Goal: Task Accomplishment & Management: Complete application form

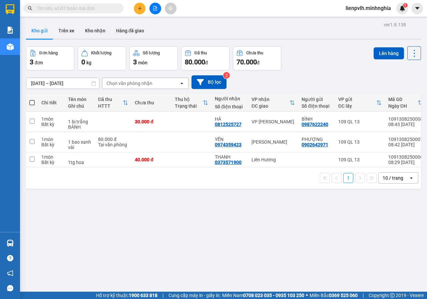
click at [137, 8] on button at bounding box center [140, 9] width 12 height 12
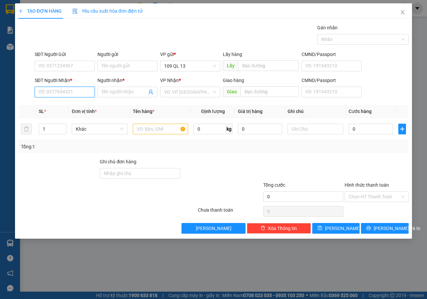
drag, startPoint x: 59, startPoint y: 92, endPoint x: 63, endPoint y: 85, distance: 7.8
click at [59, 92] on input "SĐT Người Nhận *" at bounding box center [65, 92] width 60 height 11
click at [77, 106] on div "0931810284 - HUÂN" at bounding box center [65, 105] width 52 height 7
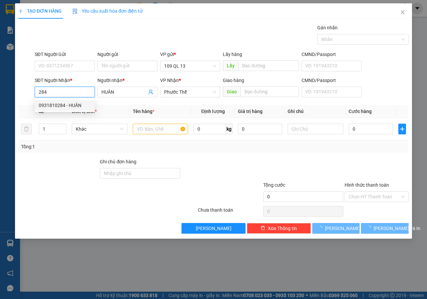
type input "0931810284"
type input "HUÂN"
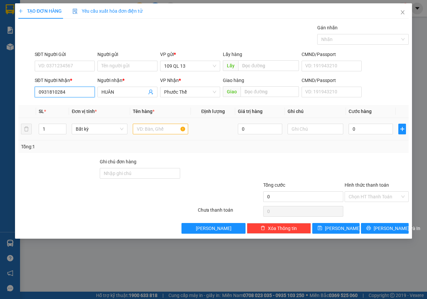
type input "0931810284"
click at [163, 128] on input "text" at bounding box center [161, 129] width 56 height 11
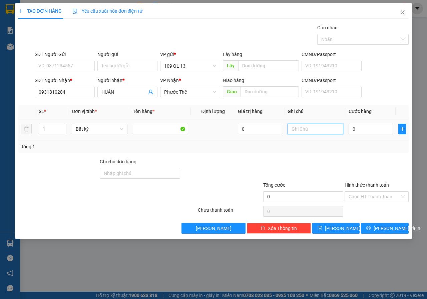
click at [314, 125] on input "text" at bounding box center [315, 129] width 56 height 11
type input "1 BAO XANH"
click at [313, 169] on div at bounding box center [303, 169] width 82 height 23
click at [361, 122] on div "0" at bounding box center [370, 128] width 44 height 13
click at [367, 126] on input "0" at bounding box center [370, 129] width 44 height 11
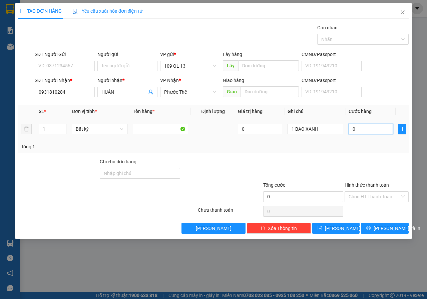
type input "4"
type input "40"
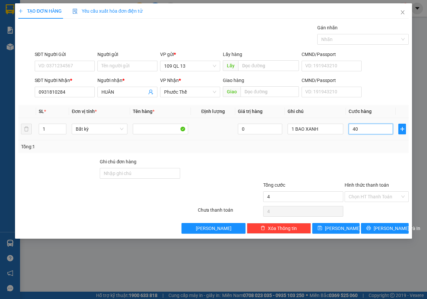
type input "40"
type input "40.000"
click at [392, 224] on button "[PERSON_NAME] và In" at bounding box center [385, 228] width 48 height 11
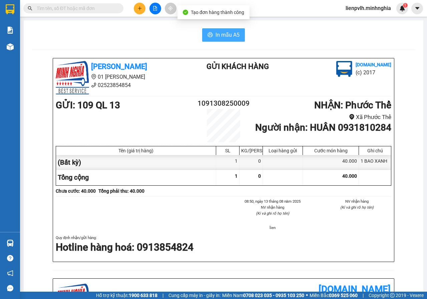
click at [209, 39] on button "In mẫu A5" at bounding box center [223, 34] width 43 height 13
click at [306, 45] on div "In mẫu A5 [PERSON_NAME] 01 Đinh Tiên Hoàng 02523854854 Gửi khách hàng [DOMAIN_N…" at bounding box center [223, 271] width 399 height 502
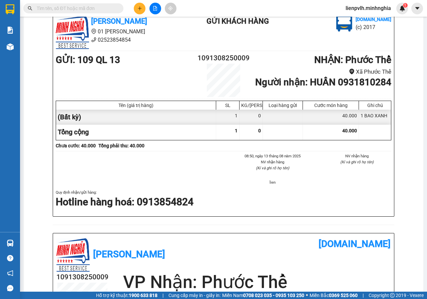
scroll to position [133, 0]
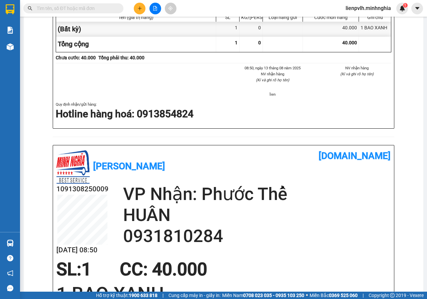
click at [308, 110] on div "Quy định nhận/gửi hàng : Hotline hàng hoá: 0913854824" at bounding box center [223, 111] width 335 height 20
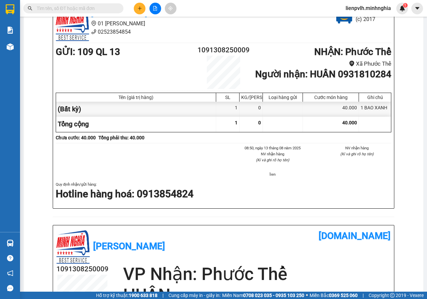
scroll to position [0, 0]
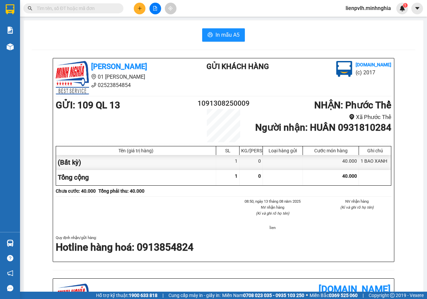
click at [300, 44] on div "In mẫu A5 [PERSON_NAME] 01 Đinh Tiên Hoàng 02523854854 Gửi khách hàng [DOMAIN_N…" at bounding box center [223, 271] width 399 height 502
click at [138, 12] on button at bounding box center [140, 9] width 12 height 12
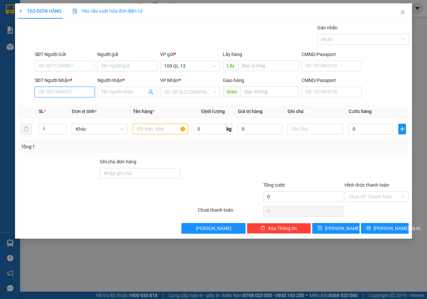
click at [73, 91] on input "SĐT Người Nhận *" at bounding box center [65, 92] width 60 height 11
click at [66, 105] on div "0386572143 - [PERSON_NAME]" at bounding box center [72, 105] width 66 height 7
type input "0386572143"
type input "TRINH"
type input "0386572143"
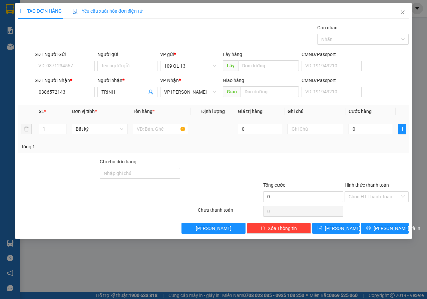
click at [166, 134] on div at bounding box center [161, 128] width 56 height 13
click at [166, 132] on input "text" at bounding box center [161, 129] width 56 height 11
click at [322, 127] on input "text" at bounding box center [315, 129] width 56 height 11
click at [406, 265] on div "TẠO ĐƠN HÀNG Yêu cầu xuất hóa đơn điện tử Transit Pickup Surcharge Ids Transit …" at bounding box center [213, 149] width 427 height 299
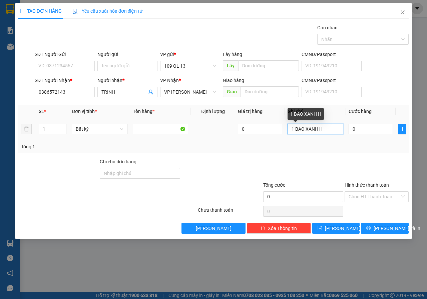
click at [332, 131] on input "1 BAO XANH H" at bounding box center [315, 129] width 56 height 11
type input "1 BAO XANH HU TIEU"
click at [354, 128] on input "0" at bounding box center [370, 129] width 44 height 11
type input "5"
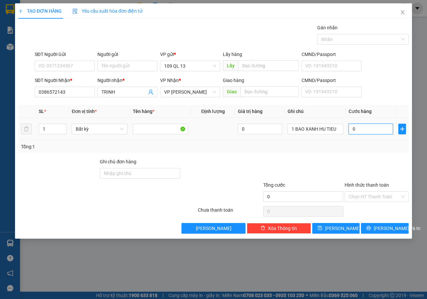
type input "5"
type input "50"
type input "50.000"
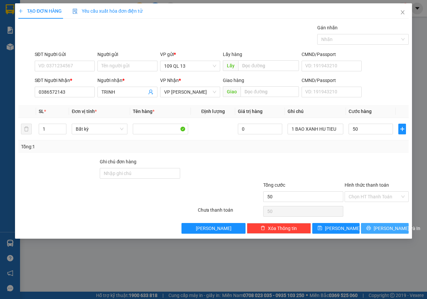
type input "50.000"
click at [400, 227] on button "[PERSON_NAME] và In" at bounding box center [385, 228] width 48 height 11
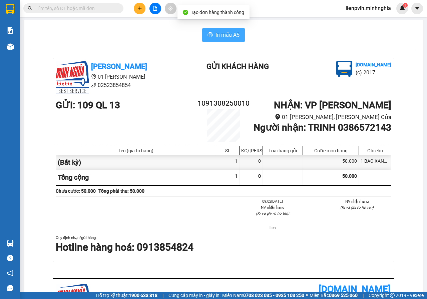
click at [227, 36] on span "In mẫu A5" at bounding box center [227, 35] width 24 height 8
click at [145, 6] on button at bounding box center [140, 9] width 12 height 12
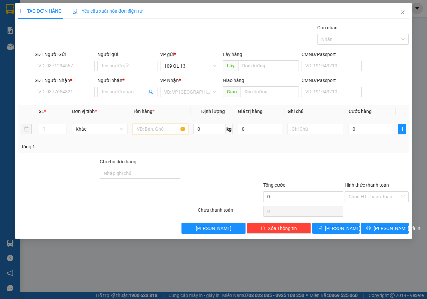
click at [169, 125] on input "text" at bounding box center [161, 129] width 56 height 11
click at [329, 133] on input "text" at bounding box center [315, 129] width 56 height 11
type input "1 HG THỤ"
click at [59, 95] on input "SĐT Người Nhận *" at bounding box center [65, 92] width 60 height 11
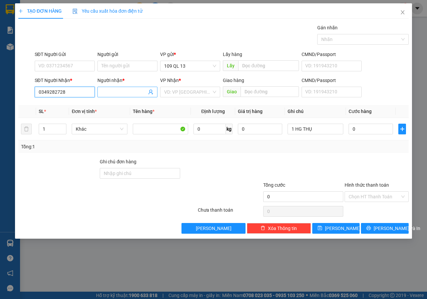
type input "0349282728"
click at [113, 90] on input "Người nhận *" at bounding box center [123, 91] width 45 height 7
type input "TUYẾT"
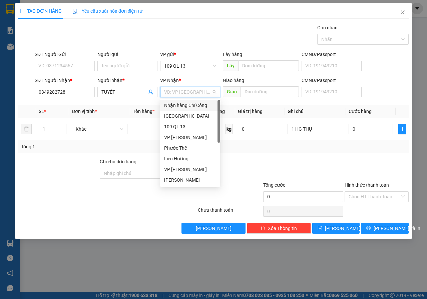
type input "V"
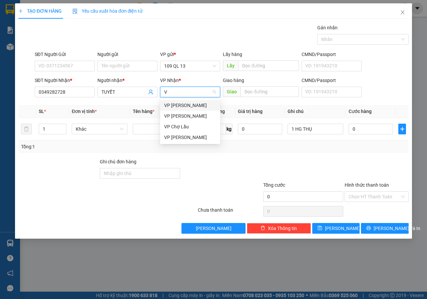
click at [178, 107] on div "VP [PERSON_NAME]" at bounding box center [190, 105] width 52 height 7
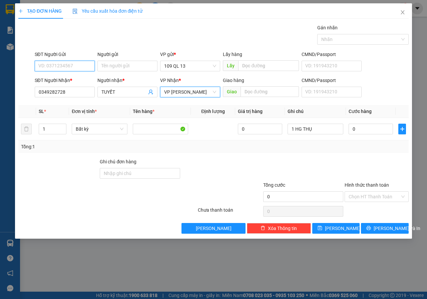
click at [52, 65] on input "SĐT Người Gửi" at bounding box center [65, 66] width 60 height 11
type input "0866423050"
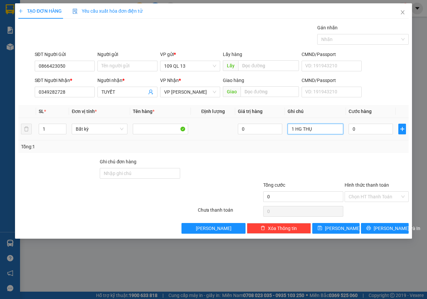
click at [329, 134] on input "1 HG THỤ" at bounding box center [315, 129] width 56 height 11
type input "1 HG THUỐC"
type input "3"
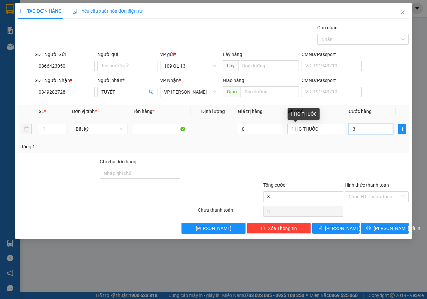
type input "30"
type input "30.000"
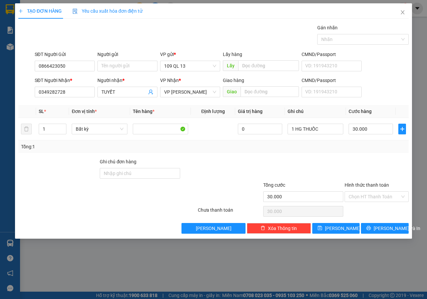
click at [382, 91] on div "SĐT Người Nhận * 0349282728 Người nhận * TUYẾT VP Nhận * VP [PERSON_NAME] hàng …" at bounding box center [221, 88] width 376 height 23
click at [379, 194] on input "Hình thức thanh toán" at bounding box center [373, 197] width 51 height 10
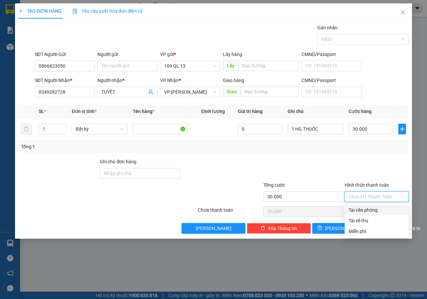
click at [367, 205] on div "Transit Pickup Surcharge Ids Transit Deliver Surcharge Ids Transit Deliver Surc…" at bounding box center [213, 129] width 390 height 210
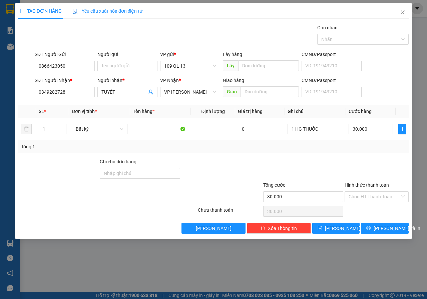
click at [366, 208] on div "Chọn HT Thanh Toán" at bounding box center [376, 211] width 65 height 13
click at [377, 202] on div "Hình thức thanh toán Chọn HT Thanh Toán" at bounding box center [376, 192] width 64 height 23
drag, startPoint x: 378, startPoint y: 197, endPoint x: 376, endPoint y: 205, distance: 8.2
click at [378, 197] on input "Hình thức thanh toán" at bounding box center [373, 197] width 51 height 10
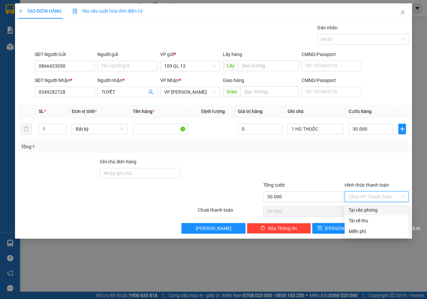
click at [374, 209] on div "Tại văn phòng" at bounding box center [376, 209] width 56 height 7
type input "0"
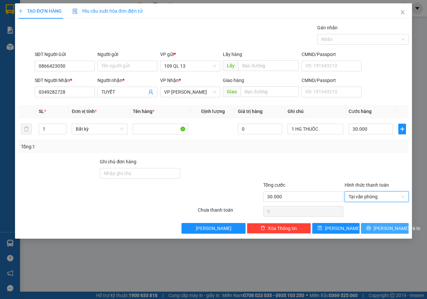
drag, startPoint x: 387, startPoint y: 228, endPoint x: 384, endPoint y: 225, distance: 3.8
click at [386, 227] on span "[PERSON_NAME] và In" at bounding box center [396, 228] width 47 height 7
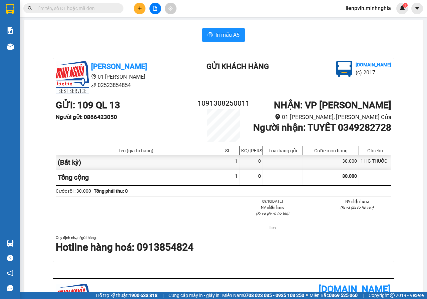
click at [203, 24] on div "In mẫu A5 [PERSON_NAME] 01 Đinh Tiên Hoàng 02523854854 Gửi khách hàng [DOMAIN_N…" at bounding box center [223, 276] width 399 height 513
click at [209, 33] on icon "printer" at bounding box center [209, 34] width 5 height 5
click at [140, 11] on button at bounding box center [140, 9] width 12 height 12
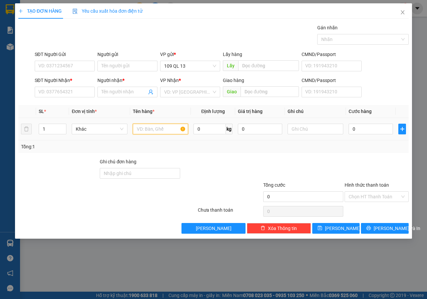
click at [151, 126] on input "text" at bounding box center [161, 129] width 56 height 11
click at [73, 95] on input "SĐT Người Nhận *" at bounding box center [65, 92] width 60 height 11
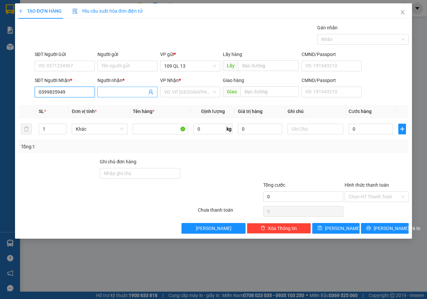
type input "0399835949"
click at [117, 94] on input "Người nhận *" at bounding box center [123, 91] width 45 height 7
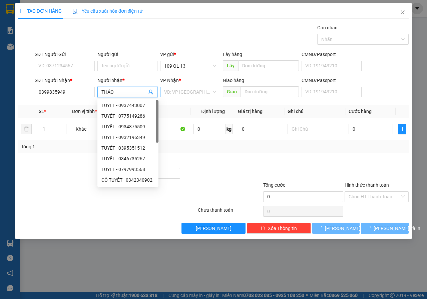
type input "THẢO"
click at [197, 87] on input "search" at bounding box center [187, 92] width 47 height 10
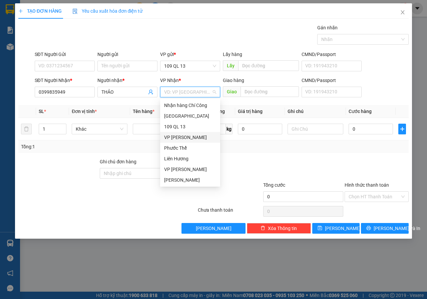
click at [182, 136] on div "VP [PERSON_NAME]" at bounding box center [190, 137] width 52 height 7
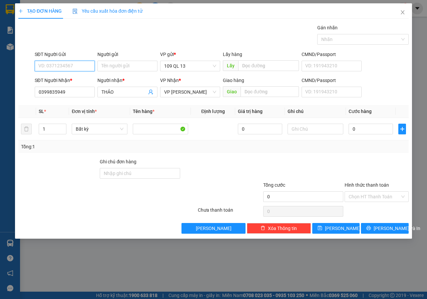
click at [75, 68] on input "SĐT Người Gửi" at bounding box center [65, 66] width 60 height 11
click at [311, 135] on div at bounding box center [315, 128] width 56 height 13
click at [311, 133] on input "text" at bounding box center [315, 129] width 56 height 11
type input "1TG SẦU RIÊNG"
click at [58, 70] on input "SĐT Người Gửi" at bounding box center [65, 66] width 60 height 11
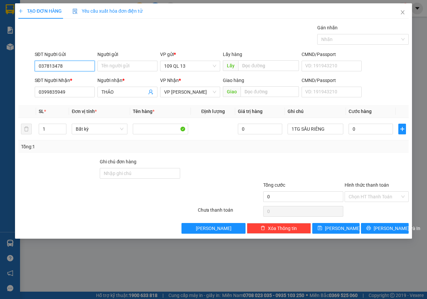
type input "0378134781"
click at [76, 77] on div "0378134781 - HƯNG" at bounding box center [65, 79] width 52 height 7
type input "HƯNG"
type input "0378134781"
click at [364, 130] on input "0" at bounding box center [370, 129] width 44 height 11
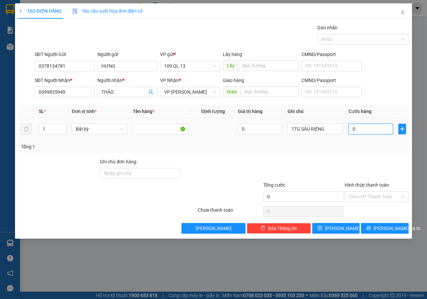
type input "4"
type input "40"
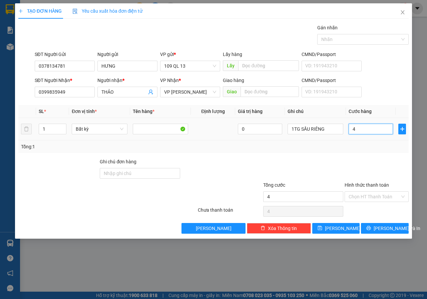
type input "40"
type input "40.000"
click at [377, 226] on button "[PERSON_NAME] và In" at bounding box center [385, 228] width 48 height 11
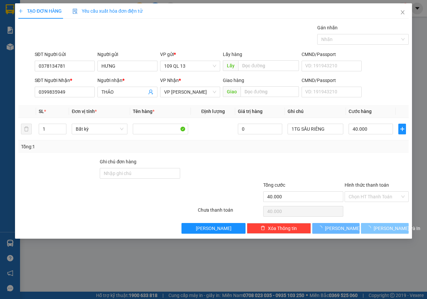
click at [373, 226] on span "loading" at bounding box center [369, 228] width 7 height 5
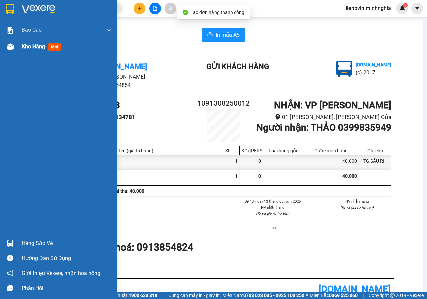
click at [39, 49] on span "Kho hàng" at bounding box center [33, 46] width 23 height 6
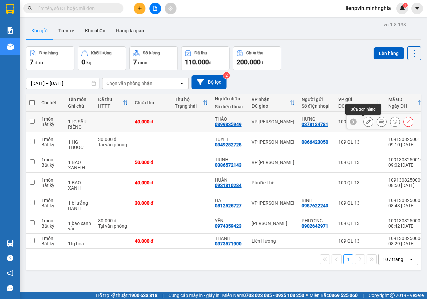
click at [366, 123] on icon at bounding box center [368, 121] width 5 height 5
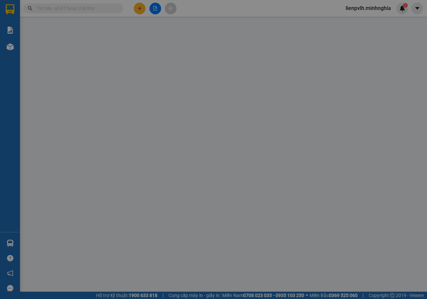
type input "0378134781"
type input "0399835949"
type input "40.000"
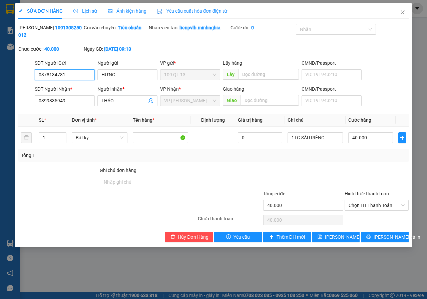
drag, startPoint x: 365, startPoint y: 201, endPoint x: 367, endPoint y: 212, distance: 11.1
click at [365, 202] on span "Chọn HT Thanh Toán" at bounding box center [376, 205] width 56 height 10
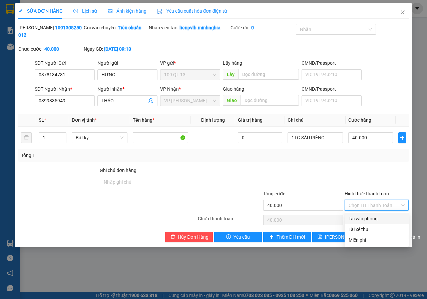
click at [368, 215] on div "Tại văn phòng" at bounding box center [376, 218] width 64 height 11
type input "0"
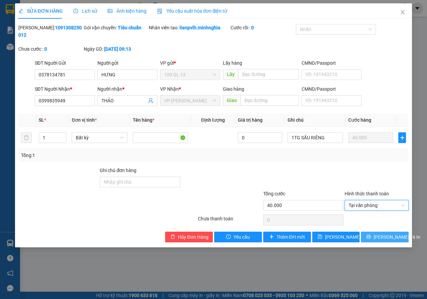
click at [368, 233] on button "[PERSON_NAME] và In" at bounding box center [385, 237] width 48 height 11
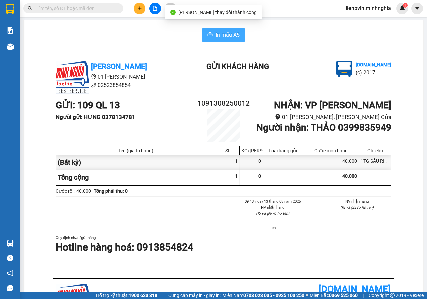
click at [225, 40] on button "In mẫu A5" at bounding box center [223, 34] width 43 height 13
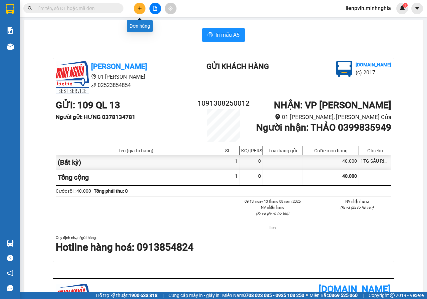
click at [136, 8] on button at bounding box center [140, 9] width 12 height 12
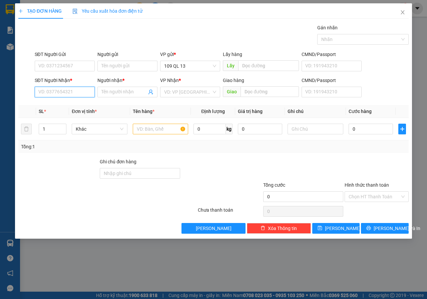
click at [78, 95] on input "SĐT Người Nhận *" at bounding box center [65, 92] width 60 height 11
type input "0912523296"
click at [280, 93] on input "text" at bounding box center [269, 91] width 58 height 11
click at [207, 95] on input "search" at bounding box center [187, 92] width 47 height 10
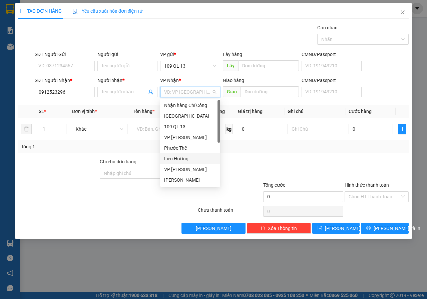
click at [184, 160] on div "Liên Hương" at bounding box center [190, 158] width 52 height 7
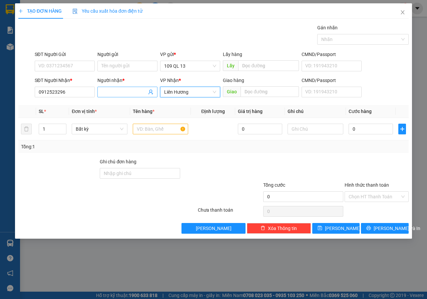
click at [127, 87] on span at bounding box center [127, 92] width 60 height 11
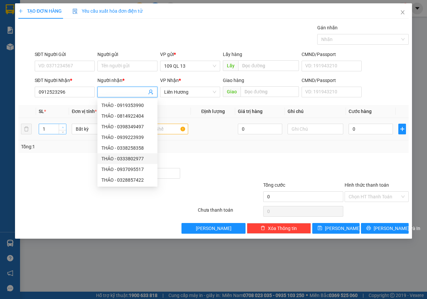
type input "2"
click at [62, 125] on span "up" at bounding box center [63, 127] width 4 height 4
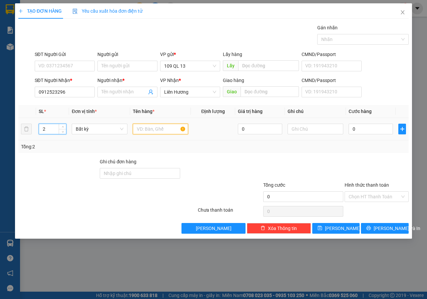
click at [165, 130] on input "text" at bounding box center [161, 129] width 56 height 11
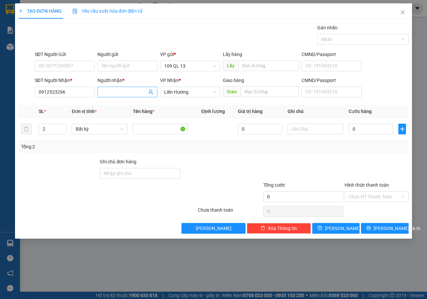
click at [132, 89] on input "Người nhận *" at bounding box center [123, 91] width 45 height 7
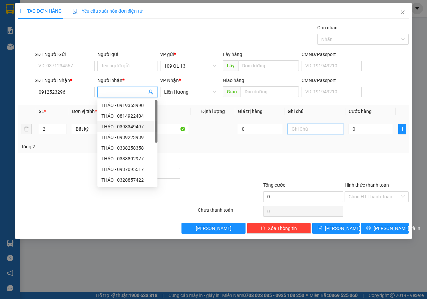
click at [324, 126] on input "text" at bounding box center [315, 129] width 56 height 11
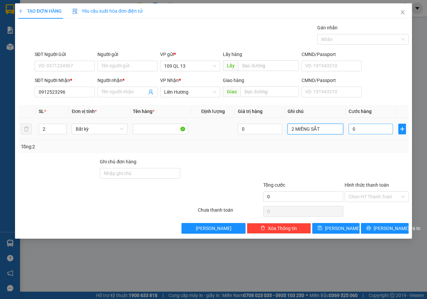
type input "2 MIẾNG SẮT"
click at [357, 130] on input "0" at bounding box center [370, 129] width 44 height 11
type input "1"
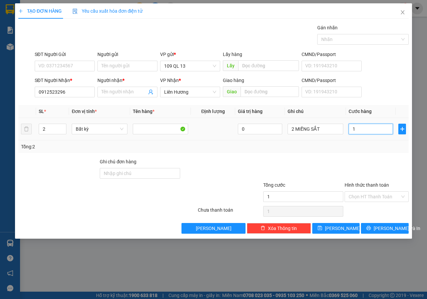
type input "12"
type input "120"
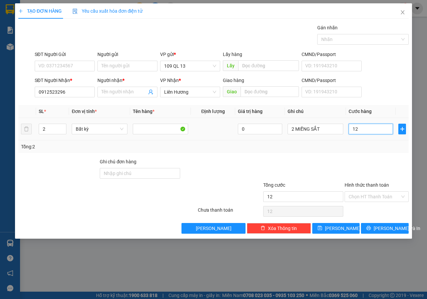
type input "120"
type input "120.000"
click at [134, 90] on input "Người nhận *" at bounding box center [123, 91] width 45 height 7
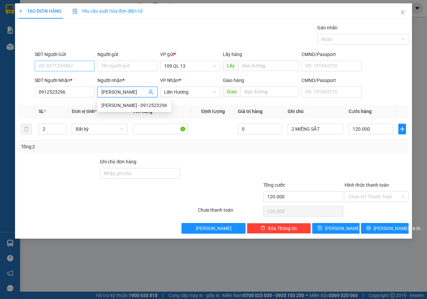
type input "[PERSON_NAME]"
click at [61, 65] on input "SĐT Người Gửi" at bounding box center [65, 66] width 60 height 11
type input "0947416906"
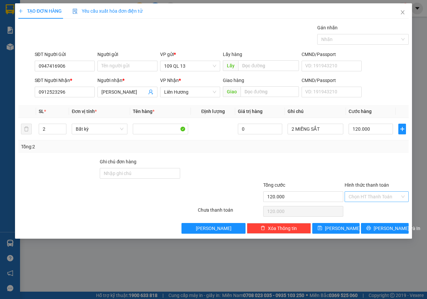
drag, startPoint x: 372, startPoint y: 195, endPoint x: 369, endPoint y: 202, distance: 6.7
click at [371, 195] on input "Hình thức thanh toán" at bounding box center [373, 197] width 51 height 10
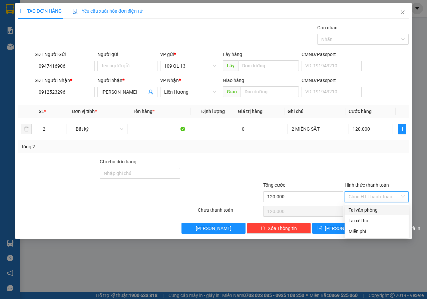
click at [369, 207] on div "Tại văn phòng" at bounding box center [376, 209] width 56 height 7
type input "0"
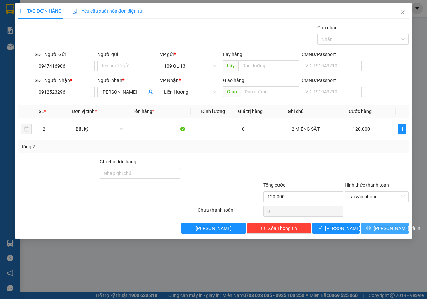
click at [395, 225] on span "[PERSON_NAME] và In" at bounding box center [396, 228] width 47 height 7
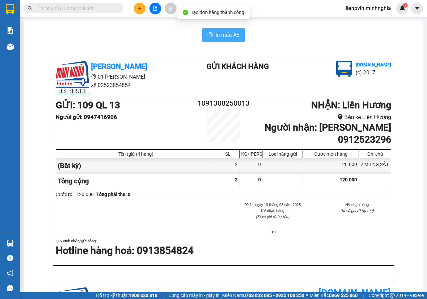
click at [204, 33] on button "In mẫu A5" at bounding box center [223, 34] width 43 height 13
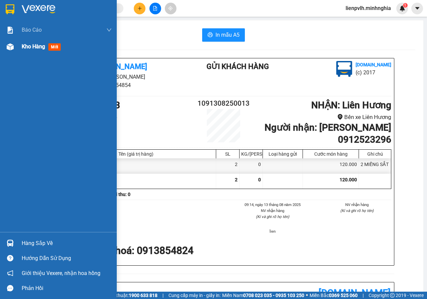
click at [44, 52] on div "Kho hàng mới" at bounding box center [67, 46] width 90 height 17
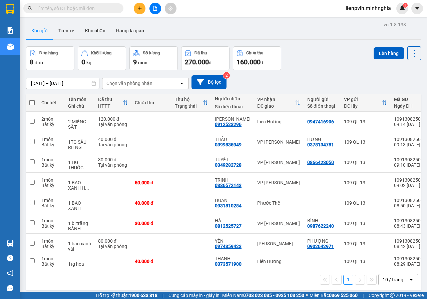
click at [31, 102] on span at bounding box center [31, 102] width 5 height 5
click at [32, 99] on input "checkbox" at bounding box center [32, 99] width 0 height 0
checkbox input "true"
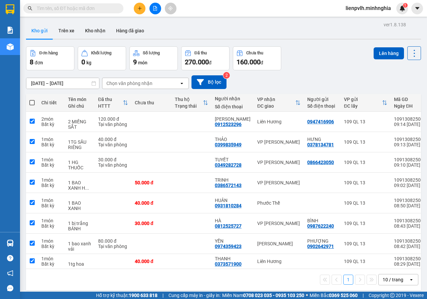
checkbox input "true"
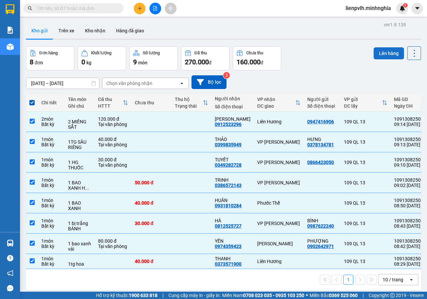
click at [383, 54] on button "Lên hàng" at bounding box center [388, 53] width 30 height 12
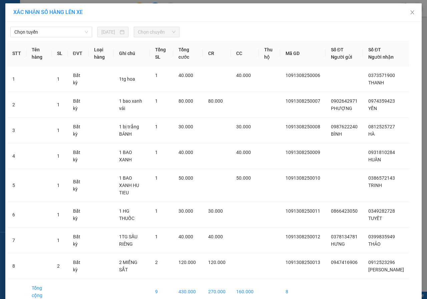
click at [44, 39] on div "Chọn tuyến [DATE] Chọn chuyến STT Tên hàng SL ĐVT Loại hàng Ghi chú Tổng SL Tổn…" at bounding box center [213, 174] width 416 height 305
click at [46, 36] on span "Chọn tuyến" at bounding box center [51, 32] width 74 height 10
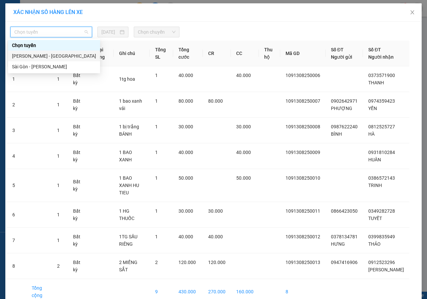
click at [42, 67] on div "Sài Gòn - [PERSON_NAME]" at bounding box center [54, 66] width 84 height 7
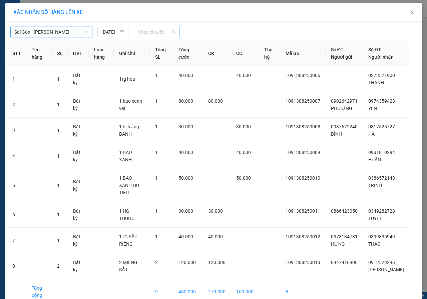
click at [149, 31] on span "Chọn chuyến" at bounding box center [156, 32] width 37 height 10
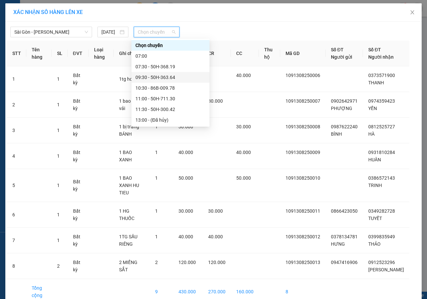
click at [144, 79] on div "09:30 - 50H-363.64" at bounding box center [170, 77] width 70 height 7
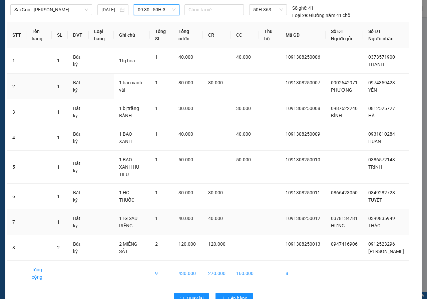
scroll to position [40, 0]
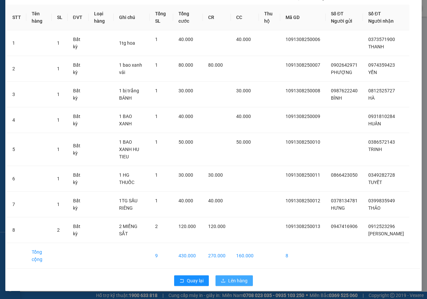
click at [241, 279] on span "Lên hàng" at bounding box center [237, 280] width 19 height 7
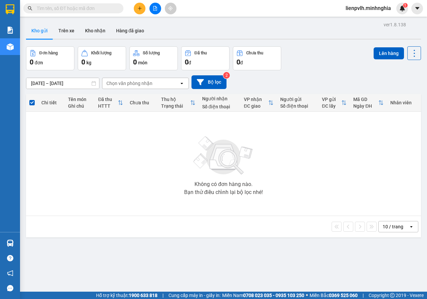
click at [139, 6] on icon "plus" at bounding box center [139, 8] width 5 height 5
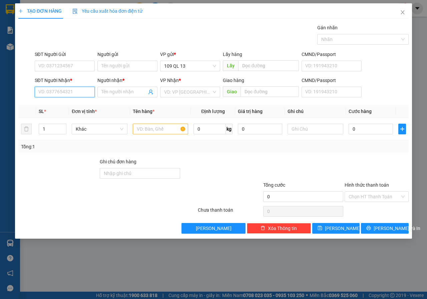
click at [90, 91] on input "SĐT Người Nhận *" at bounding box center [65, 92] width 60 height 11
click at [78, 104] on div "0364390544 - TUẤN" at bounding box center [65, 105] width 52 height 7
type input "0364390544"
type input "TUẤN"
type input "0364390544"
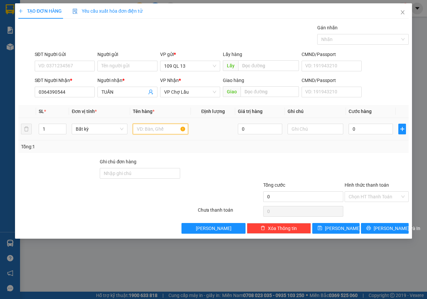
click at [164, 128] on input "text" at bounding box center [161, 129] width 56 height 11
type input "1 THX BỘT BÁNH"
type input "4"
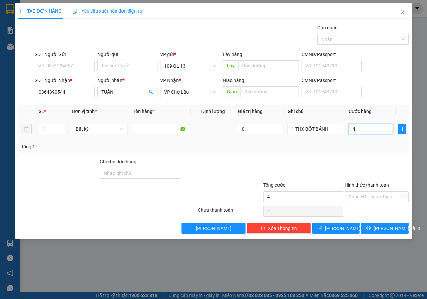
type input "40"
type input "40.000"
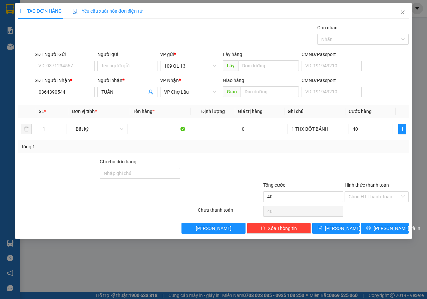
type input "40.000"
click at [404, 220] on div "Transit Pickup Surcharge Ids Transit Deliver Surcharge Ids Transit Deliver Surc…" at bounding box center [213, 129] width 390 height 210
click at [404, 221] on div "Transit Pickup Surcharge Ids Transit Deliver Surcharge Ids Transit Deliver Surc…" at bounding box center [213, 129] width 390 height 210
click at [404, 224] on button "[PERSON_NAME] và In" at bounding box center [385, 228] width 48 height 11
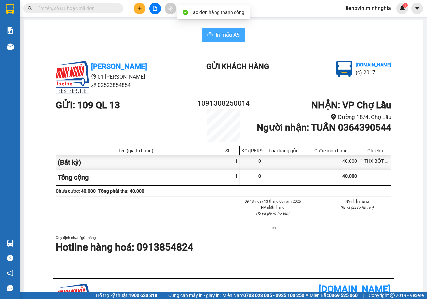
click at [220, 35] on span "In mẫu A5" at bounding box center [227, 35] width 24 height 8
click at [138, 7] on icon "plus" at bounding box center [139, 8] width 5 height 5
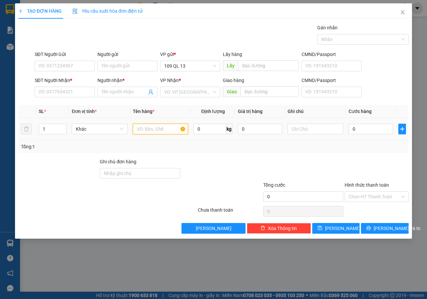
click at [157, 126] on input "text" at bounding box center [161, 129] width 56 height 11
click at [75, 94] on input "SĐT Người Nhận *" at bounding box center [65, 92] width 60 height 11
click at [321, 129] on input "text" at bounding box center [315, 129] width 56 height 11
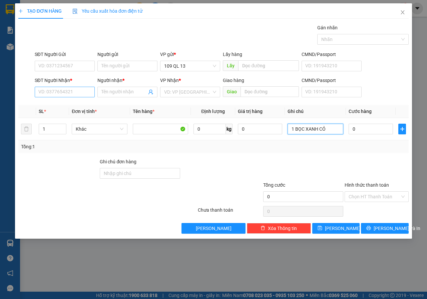
type input "1 BỌC XANH CỎ"
click at [74, 95] on input "SĐT Người Nhận *" at bounding box center [65, 92] width 60 height 11
click at [193, 93] on input "search" at bounding box center [187, 92] width 47 height 10
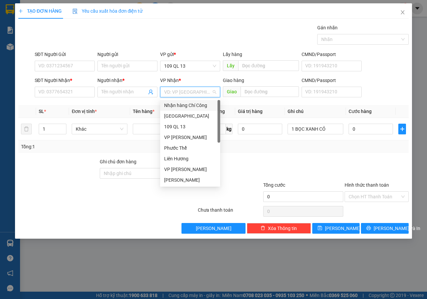
type input "V"
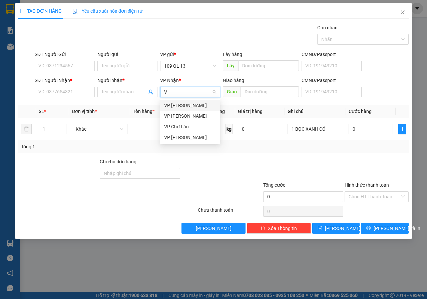
click at [186, 102] on div "VP [PERSON_NAME]" at bounding box center [190, 105] width 52 height 7
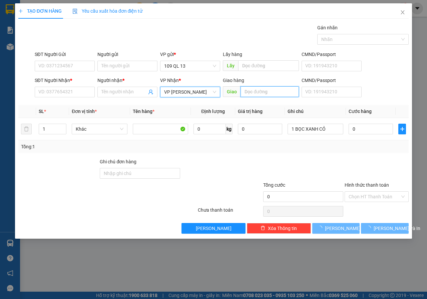
click at [284, 93] on input "text" at bounding box center [269, 91] width 58 height 11
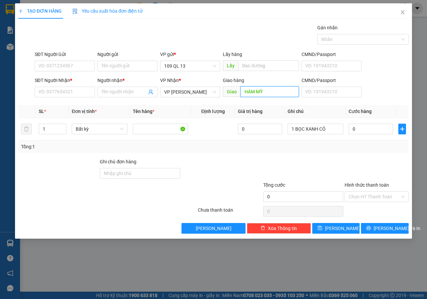
type input "HÀM MỸ"
click at [281, 97] on div "Giao HÀM MỸ" at bounding box center [261, 92] width 76 height 11
click at [282, 93] on input "HÀM MỸ" at bounding box center [269, 91] width 58 height 11
click at [60, 92] on input "SĐT Người Nhận *" at bounding box center [65, 92] width 60 height 11
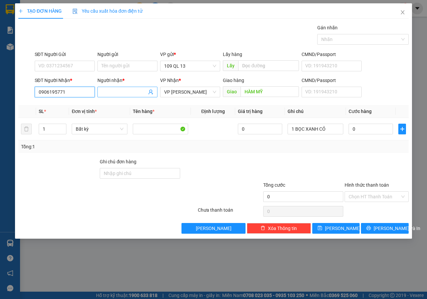
type input "0906195771"
click at [120, 90] on input "Người nhận *" at bounding box center [123, 91] width 45 height 7
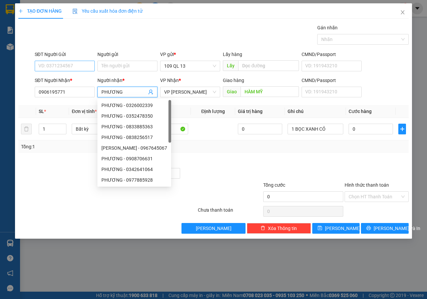
type input "PHƯƠNG"
click at [55, 63] on input "SĐT Người Gửi" at bounding box center [65, 66] width 60 height 11
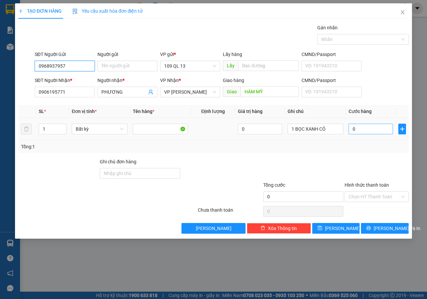
type input "0968937957"
click at [362, 129] on input "0" at bounding box center [370, 129] width 44 height 11
type input "4"
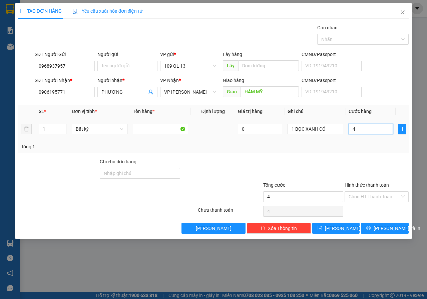
type input "40"
type input "40.000"
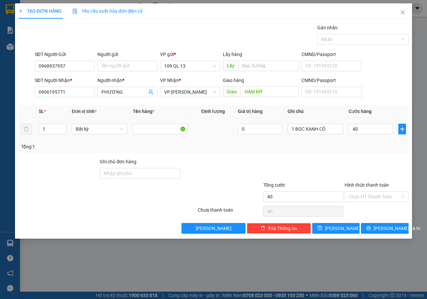
type input "40.000"
click at [379, 78] on div "SĐT Người Nhận * 0906195771 Người nhận * PHƯƠNG VP Nhận * VP [PERSON_NAME] hàng…" at bounding box center [221, 88] width 376 height 23
click at [370, 202] on div "Chọn HT Thanh Toán" at bounding box center [376, 196] width 64 height 11
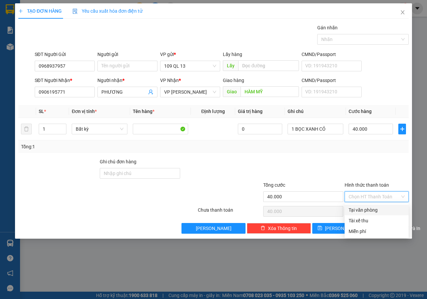
click at [369, 213] on div "Tại văn phòng" at bounding box center [376, 209] width 56 height 7
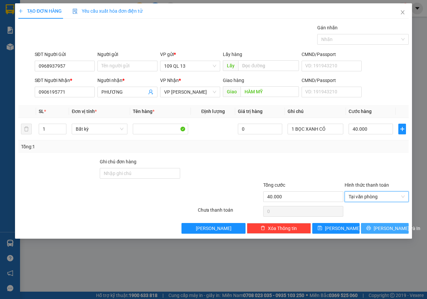
click at [392, 232] on button "[PERSON_NAME] và In" at bounding box center [385, 228] width 48 height 11
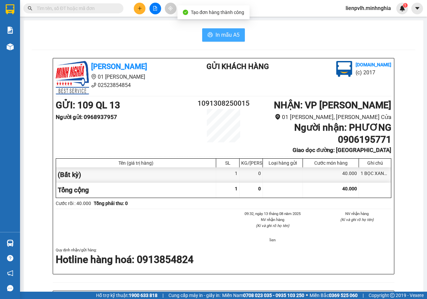
click at [221, 37] on span "In mẫu A5" at bounding box center [227, 35] width 24 height 8
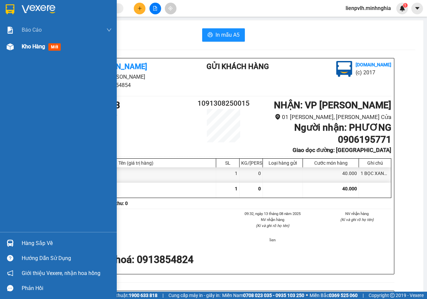
click at [33, 48] on span "Kho hàng" at bounding box center [33, 46] width 23 height 6
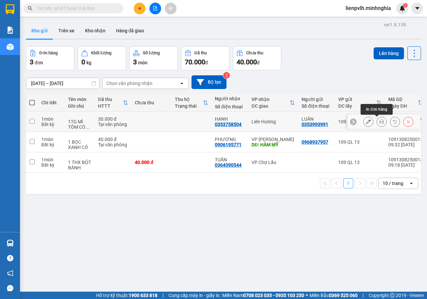
click at [379, 122] on icon at bounding box center [381, 121] width 5 height 5
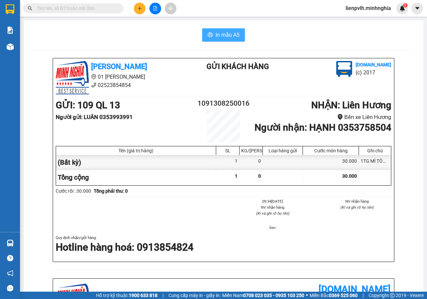
click at [234, 38] on span "In mẫu A5" at bounding box center [227, 35] width 24 height 8
click at [141, 11] on button at bounding box center [140, 9] width 12 height 12
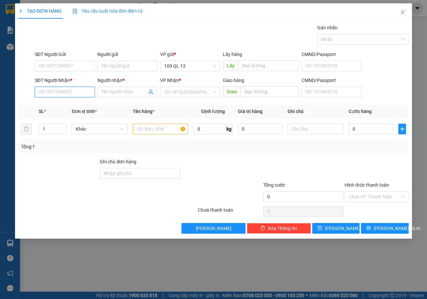
click at [78, 93] on input "SĐT Người Nhận *" at bounding box center [65, 92] width 60 height 11
click at [76, 103] on div "0785542345 - [GEOGRAPHIC_DATA]" at bounding box center [76, 105] width 75 height 7
type input "0785542345"
type input "MỸ UYÊN"
type input "0785542345"
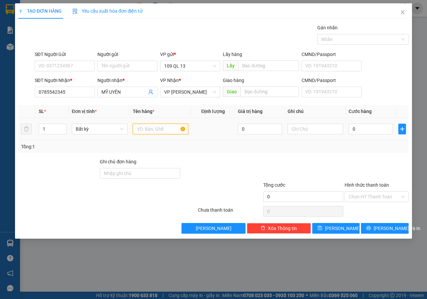
click at [170, 130] on input "text" at bounding box center [161, 129] width 56 height 11
type input "1 THX CÁ CA"
click at [379, 208] on div "Chọn HT Thanh Toán" at bounding box center [376, 211] width 65 height 13
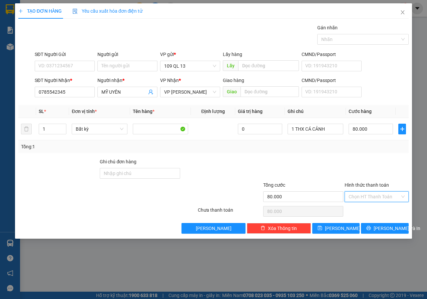
click at [381, 200] on input "Hình thức thanh toán" at bounding box center [373, 197] width 51 height 10
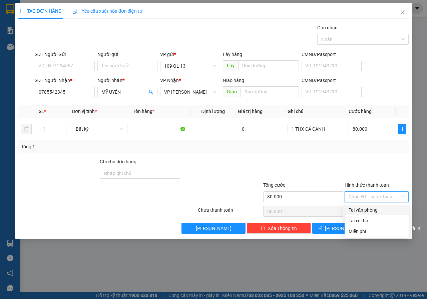
click at [382, 207] on div "Tại văn phòng" at bounding box center [376, 209] width 56 height 7
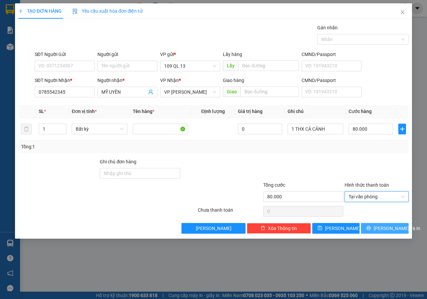
click at [388, 227] on span "[PERSON_NAME] và In" at bounding box center [396, 228] width 47 height 7
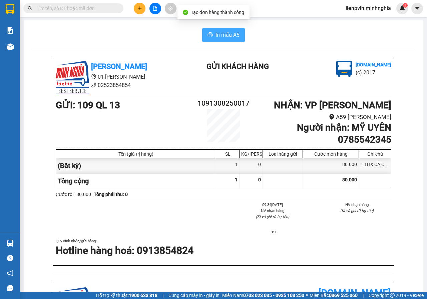
click at [221, 35] on span "In mẫu A5" at bounding box center [227, 35] width 24 height 8
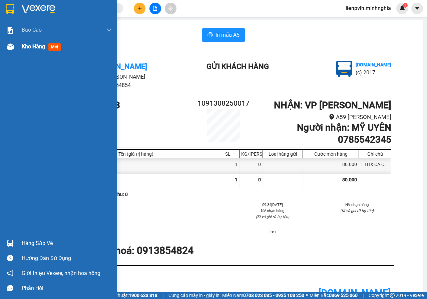
click at [31, 51] on div "Kho hàng mới" at bounding box center [43, 46] width 42 height 8
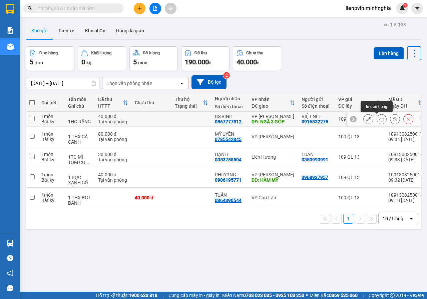
click at [379, 118] on icon at bounding box center [381, 119] width 5 height 5
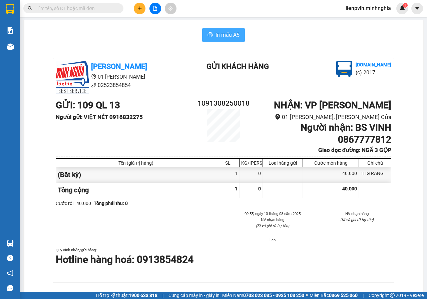
click at [219, 31] on span "In mẫu A5" at bounding box center [227, 35] width 24 height 8
click at [139, 8] on icon "plus" at bounding box center [140, 8] width 4 height 0
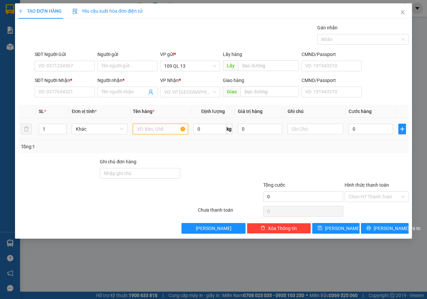
click at [143, 127] on input "text" at bounding box center [161, 129] width 56 height 11
click at [85, 94] on input "SĐT Người Nhận *" at bounding box center [65, 92] width 60 height 11
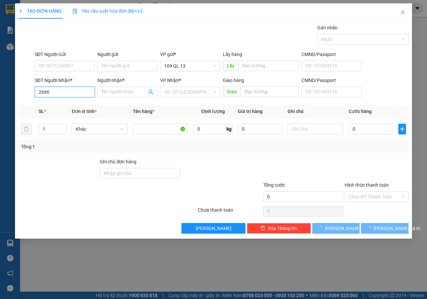
click at [79, 92] on input "2666" at bounding box center [65, 92] width 60 height 11
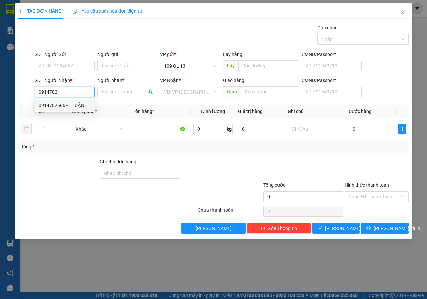
click at [82, 109] on div "0914782666 - THUẬN" at bounding box center [65, 105] width 60 height 11
type input "0914782666"
type input "THUẬN"
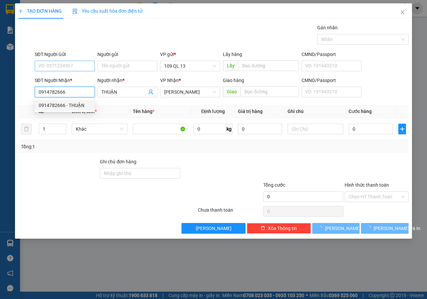
type input "0914782666"
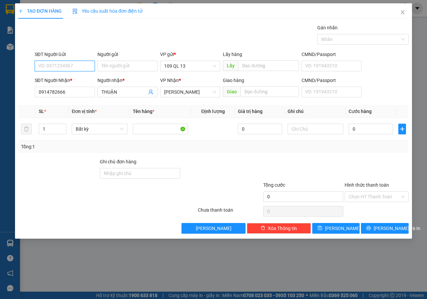
click at [87, 63] on input "SĐT Người Gửi" at bounding box center [65, 66] width 60 height 11
click at [72, 78] on div "02835106677" at bounding box center [65, 79] width 52 height 7
type input "02835106677"
click at [132, 67] on input "Người gửi" at bounding box center [127, 66] width 60 height 11
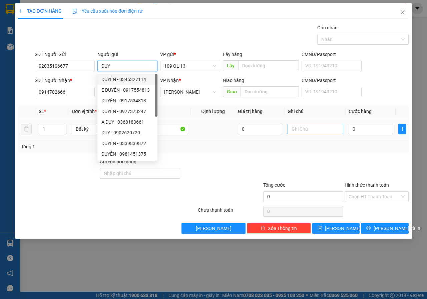
type input "DUY"
click at [320, 131] on input "text" at bounding box center [315, 129] width 56 height 11
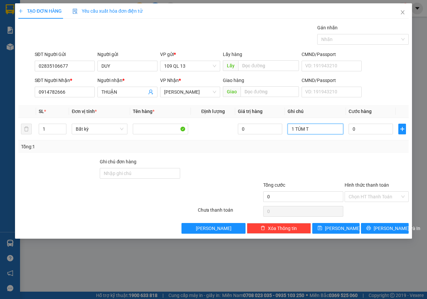
type input "1 TÚM TR"
click at [392, 230] on span "[PERSON_NAME] và In" at bounding box center [396, 228] width 47 height 7
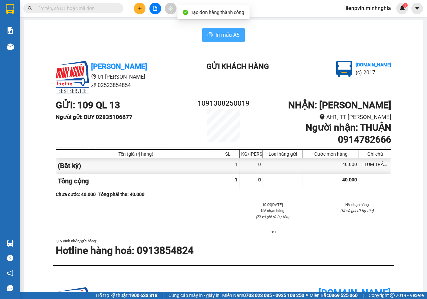
click at [231, 35] on span "In mẫu A5" at bounding box center [227, 35] width 24 height 8
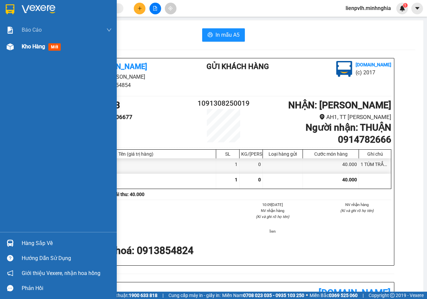
click at [27, 52] on div "Kho hàng mới" at bounding box center [67, 46] width 90 height 17
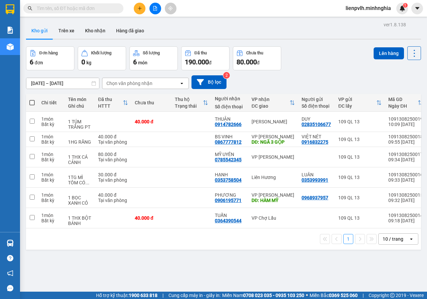
click at [33, 105] on span at bounding box center [31, 102] width 5 height 5
click at [32, 99] on input "checkbox" at bounding box center [32, 99] width 0 height 0
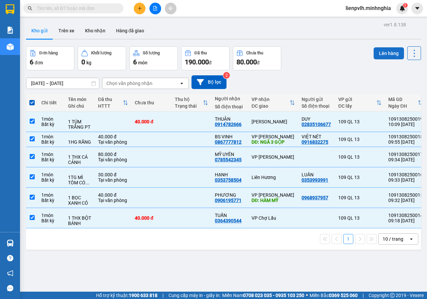
click at [375, 54] on button "Lên hàng" at bounding box center [388, 53] width 30 height 12
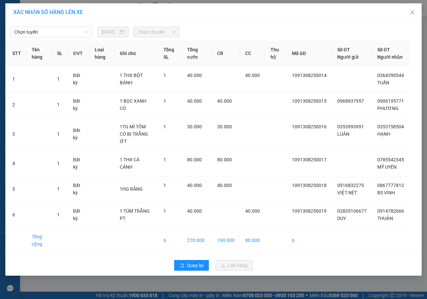
click at [70, 43] on body "Kết quả tìm kiếm ( 0 ) Bộ lọc Ngày tạo đơn gần nhất No Data lienpvlh.minhnghia …" at bounding box center [213, 149] width 427 height 299
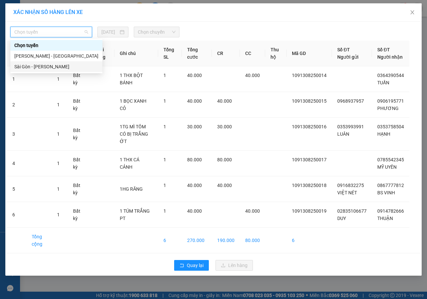
click at [50, 71] on div "Sài Gòn - [PERSON_NAME]" at bounding box center [56, 66] width 92 height 11
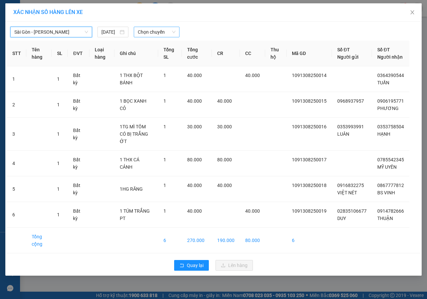
click at [160, 33] on span "Chọn chuyến" at bounding box center [156, 32] width 37 height 10
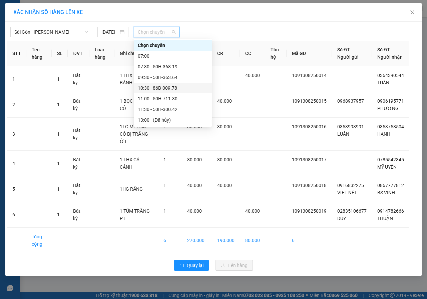
click at [147, 85] on div "10:30 - 86B-009.78" at bounding box center [173, 87] width 70 height 7
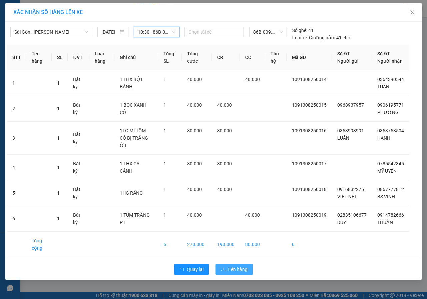
click at [239, 268] on span "Lên hàng" at bounding box center [237, 269] width 19 height 7
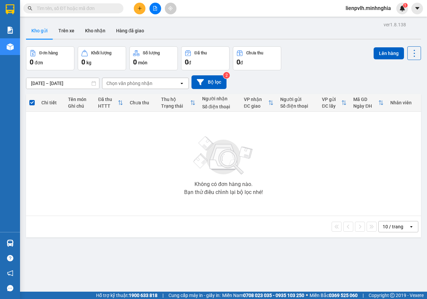
click at [136, 7] on button at bounding box center [140, 9] width 12 height 12
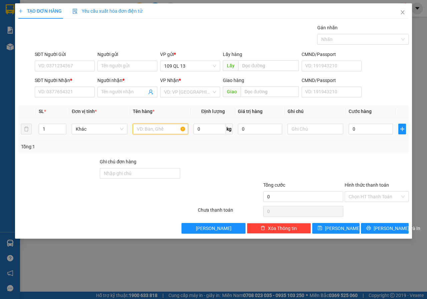
click at [162, 132] on input "text" at bounding box center [161, 129] width 56 height 11
click at [75, 92] on input "SĐT Người Nhận *" at bounding box center [65, 92] width 60 height 11
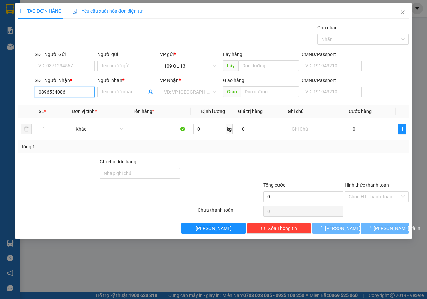
type input "0896534086"
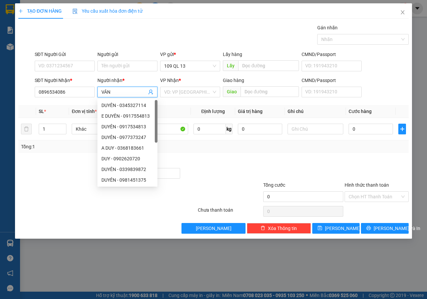
type input "VÂN"
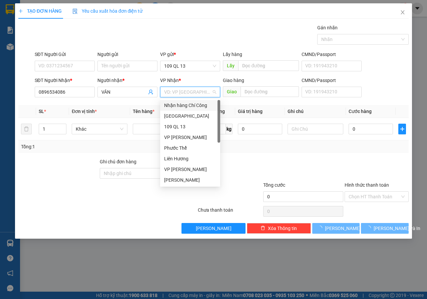
type input "V"
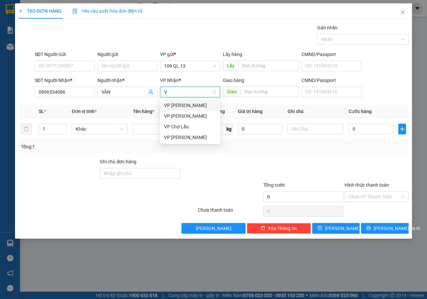
click at [199, 100] on div "VP [PERSON_NAME]" at bounding box center [190, 105] width 60 height 11
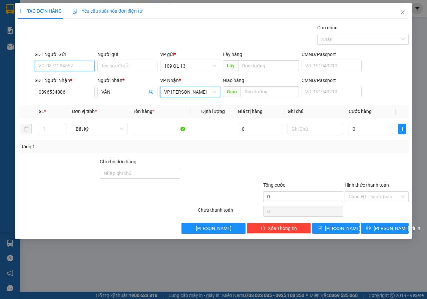
click at [58, 63] on input "SĐT Người Gửi" at bounding box center [65, 66] width 60 height 11
type input "0908443808"
click at [307, 121] on td at bounding box center [315, 129] width 61 height 22
click at [307, 123] on div at bounding box center [315, 128] width 56 height 13
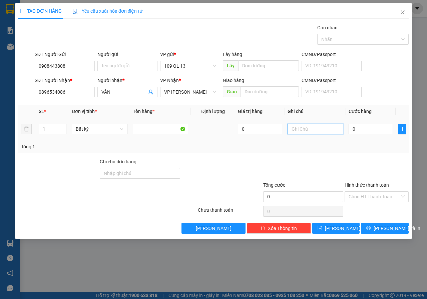
click at [306, 127] on input "text" at bounding box center [315, 129] width 56 height 11
type input "1 THG - ĐỒ CƠ KHÍ"
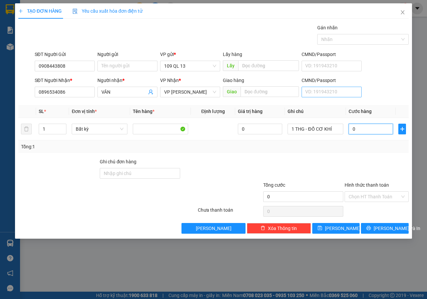
type input "5"
type input "50"
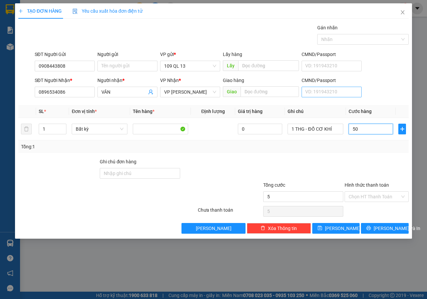
type input "50"
click at [397, 96] on div "SĐT Người Nhận * 0896534086 Người nhận * VÂN VP Nhận * VP [PERSON_NAME] hàng Gi…" at bounding box center [221, 88] width 376 height 23
click at [386, 197] on input "Hình thức thanh toán" at bounding box center [373, 197] width 51 height 10
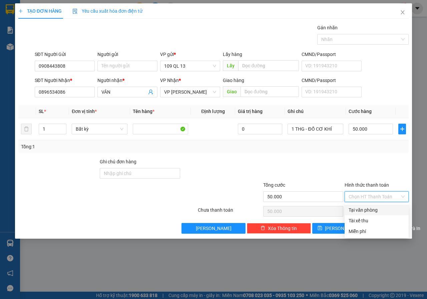
click at [374, 205] on div "Tại văn phòng" at bounding box center [376, 210] width 64 height 11
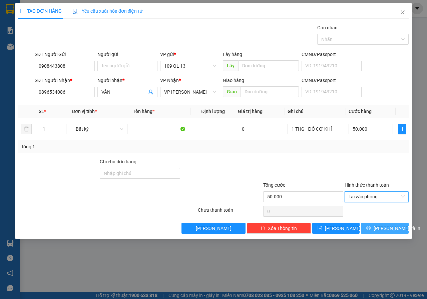
click at [387, 223] on button "[PERSON_NAME] và In" at bounding box center [385, 228] width 48 height 11
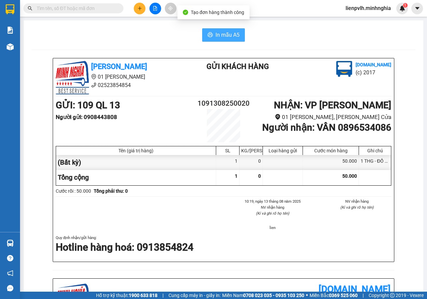
click at [215, 37] on span "In mẫu A5" at bounding box center [227, 35] width 24 height 8
click at [137, 5] on button at bounding box center [140, 9] width 12 height 12
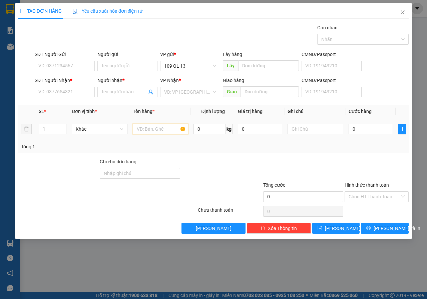
click at [161, 129] on input "text" at bounding box center [161, 129] width 56 height 11
click at [328, 127] on input "text" at bounding box center [315, 129] width 56 height 11
type input "1 THX THUỐC THÚ Y"
click at [65, 98] on div "SĐT Người Nhận * VD: 0377654321" at bounding box center [65, 88] width 60 height 23
click at [68, 79] on div "SĐT Người Nhận *" at bounding box center [65, 80] width 60 height 7
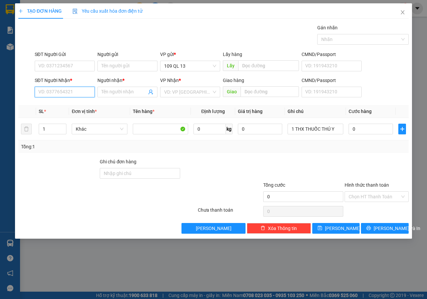
click at [68, 87] on input "SĐT Người Nhận *" at bounding box center [65, 92] width 60 height 11
type input "0826493954"
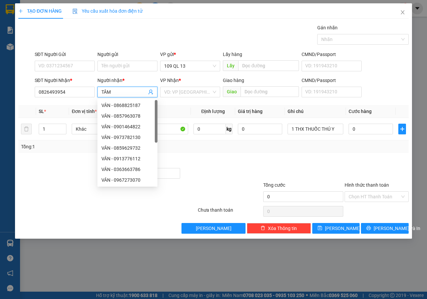
type input "TÂM"
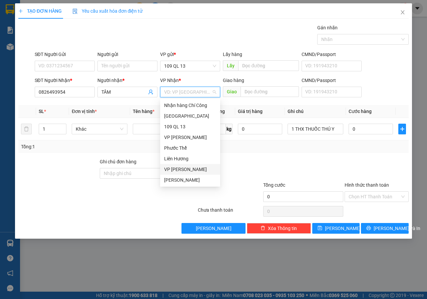
click at [178, 167] on div "VP [PERSON_NAME]" at bounding box center [190, 169] width 52 height 7
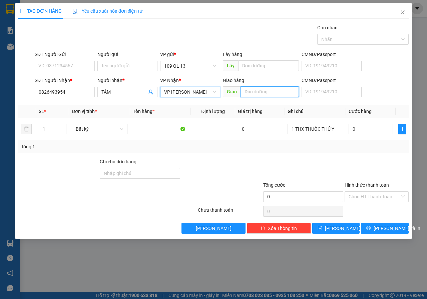
click at [268, 93] on input "text" at bounding box center [269, 91] width 58 height 11
type input "VX SUỐI CÁT"
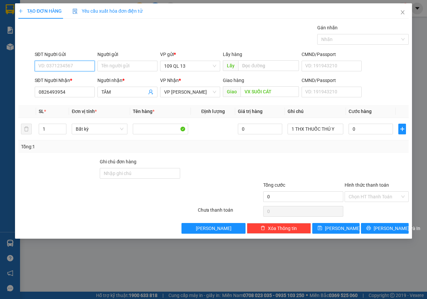
click at [56, 66] on input "SĐT Người Gửi" at bounding box center [65, 66] width 60 height 11
type input "0907242237"
click at [373, 128] on input "0" at bounding box center [370, 129] width 44 height 11
type input "5"
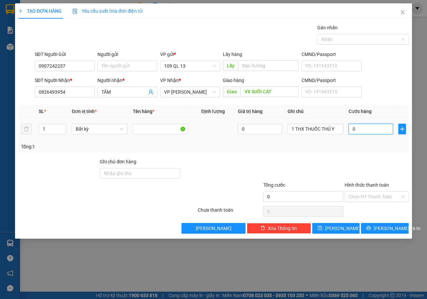
type input "5"
type input "50"
type input "50.000"
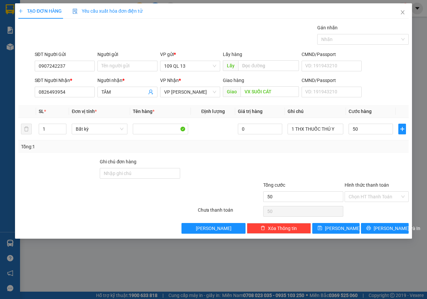
type input "50.000"
click at [400, 75] on form "SĐT Người Gửi 0907242237 Người gửi Tên người gửi VP gửi * 109 QL 13 Lấy hàng Lấ…" at bounding box center [213, 75] width 390 height 49
drag, startPoint x: 374, startPoint y: 196, endPoint x: 372, endPoint y: 203, distance: 7.1
click at [374, 196] on input "Hình thức thanh toán" at bounding box center [373, 197] width 51 height 10
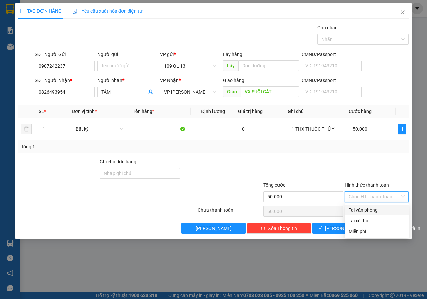
click at [371, 212] on div "Tại văn phòng" at bounding box center [376, 209] width 56 height 7
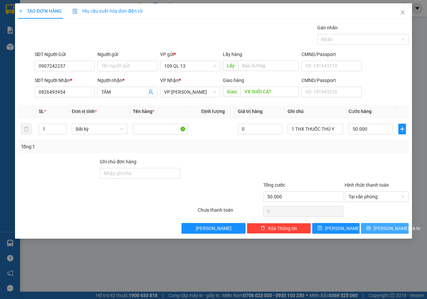
click at [389, 227] on span "[PERSON_NAME] và In" at bounding box center [396, 228] width 47 height 7
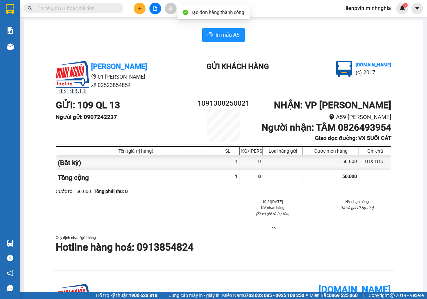
click at [220, 43] on div "In mẫu A5 [PERSON_NAME] 01 Đinh Tiên Hoàng 02523854854 Gửi khách hàng [DOMAIN_N…" at bounding box center [223, 276] width 399 height 513
click at [227, 36] on span "In mẫu A5" at bounding box center [227, 35] width 24 height 8
click at [236, 32] on span "In mẫu A5" at bounding box center [227, 35] width 24 height 8
click at [141, 11] on button at bounding box center [140, 9] width 12 height 12
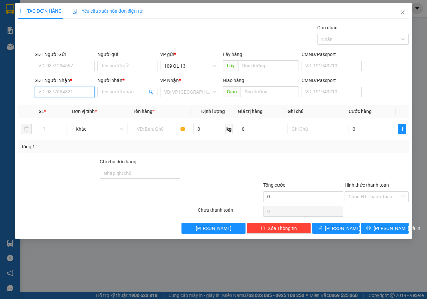
click at [60, 91] on input "SĐT Người Nhận *" at bounding box center [65, 92] width 60 height 11
click at [75, 108] on div "0363872304 - LÀN" at bounding box center [65, 105] width 52 height 7
type input "0363872304"
type input "LÀN"
type input "0363872304"
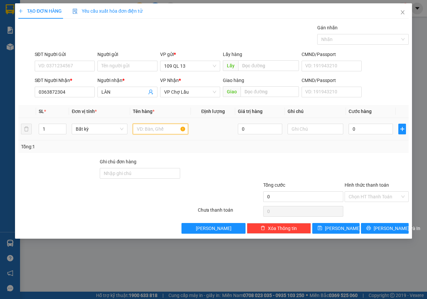
click at [160, 127] on input "text" at bounding box center [161, 129] width 56 height 11
type input "1"
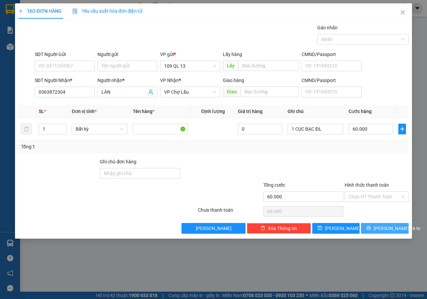
click at [393, 230] on span "[PERSON_NAME] và In" at bounding box center [396, 228] width 47 height 7
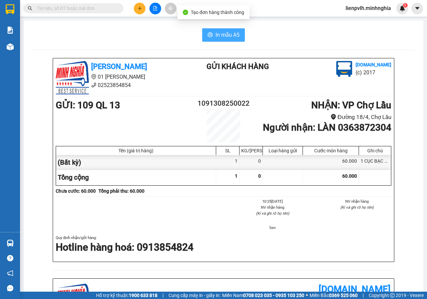
click at [226, 38] on span "In mẫu A5" at bounding box center [227, 35] width 24 height 8
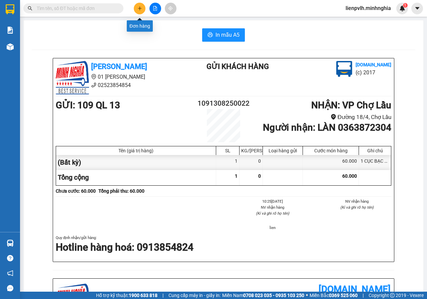
click at [141, 10] on icon "plus" at bounding box center [139, 8] width 5 height 5
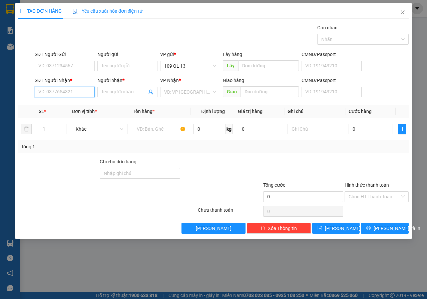
click at [86, 92] on input "SĐT Người Nhận *" at bounding box center [65, 92] width 60 height 11
click at [81, 104] on div "0944792021 - TIỂU [PERSON_NAME]" at bounding box center [77, 105] width 76 height 7
type input "0944792021"
type input "TIỂU KAKA"
type input "0944792021"
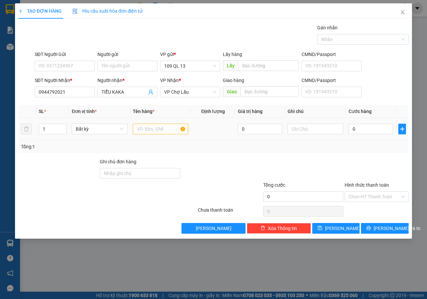
click at [164, 135] on div at bounding box center [161, 128] width 56 height 13
click at [167, 132] on input "text" at bounding box center [161, 129] width 56 height 11
click at [319, 131] on input "text" at bounding box center [315, 129] width 56 height 11
type input "1 THG ĐL"
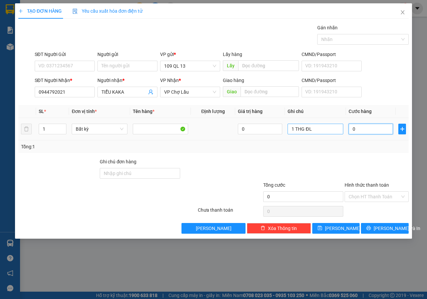
type input "7"
type input "70"
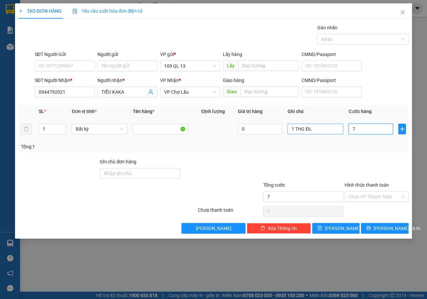
type input "70"
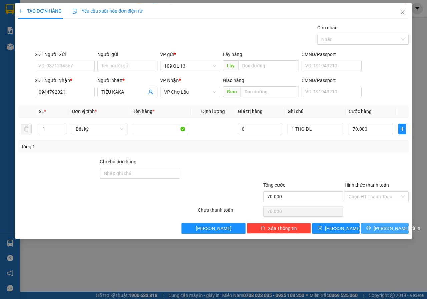
click at [392, 227] on span "[PERSON_NAME] và In" at bounding box center [396, 228] width 47 height 7
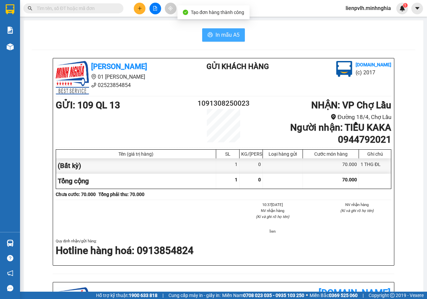
click at [233, 33] on span "In mẫu A5" at bounding box center [227, 35] width 24 height 8
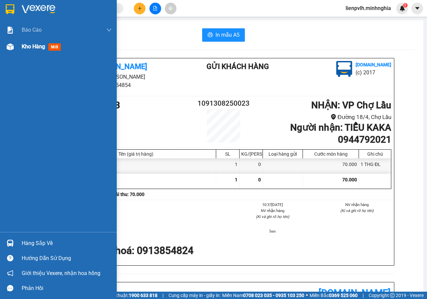
click at [16, 46] on div at bounding box center [10, 47] width 12 height 12
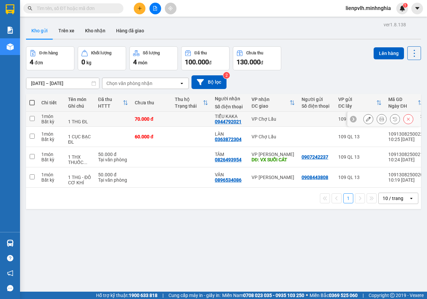
click at [366, 119] on icon at bounding box center [368, 119] width 5 height 5
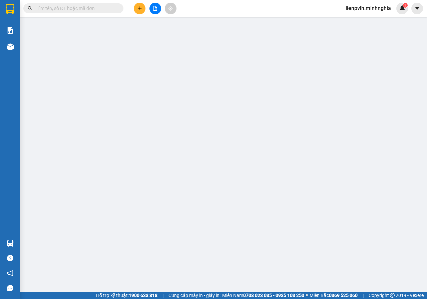
type input "0944792021"
type input "70.000"
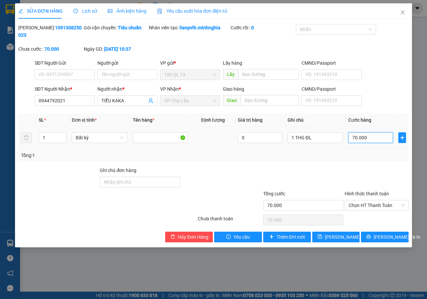
click at [363, 140] on input "70.000" at bounding box center [370, 137] width 45 height 11
type input "8"
type input "80"
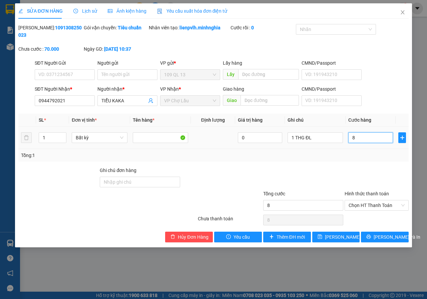
type input "80"
type input "80.000"
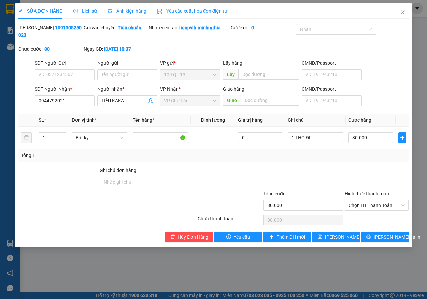
click at [390, 231] on div "Total Paid Fee 0 Total UnPaid Fee 70.000 Cash Collection Total Fee Mã ĐH: 10913…" at bounding box center [213, 133] width 390 height 218
click at [390, 236] on span "[PERSON_NAME] và In" at bounding box center [396, 236] width 47 height 7
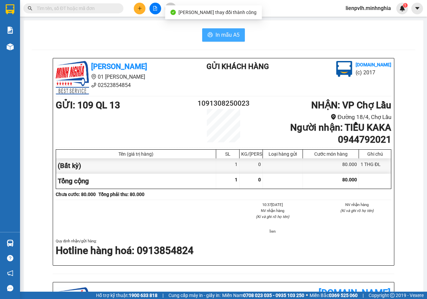
click at [215, 33] on span "In mẫu A5" at bounding box center [227, 35] width 24 height 8
drag, startPoint x: 426, startPoint y: 225, endPoint x: 408, endPoint y: 225, distance: 18.0
drag, startPoint x: 406, startPoint y: 225, endPoint x: 178, endPoint y: 128, distance: 247.1
click at [178, 128] on div "GỬI : 109 QL 13 1091308250023 NHẬN : VP [STREET_ADDRESS] nhận : TIỂU KAKA 09447…" at bounding box center [223, 122] width 335 height 48
drag, startPoint x: 0, startPoint y: 3, endPoint x: 135, endPoint y: 11, distance: 135.5
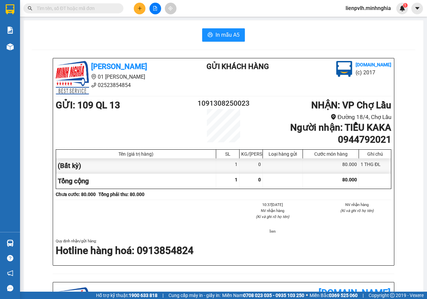
click at [135, 11] on button at bounding box center [140, 9] width 12 height 12
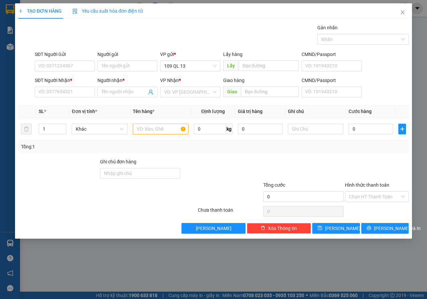
click at [140, 9] on span "Yêu cầu xuất hóa đơn điện tử" at bounding box center [107, 10] width 70 height 5
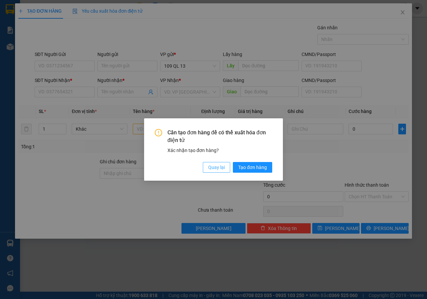
drag, startPoint x: 217, startPoint y: 167, endPoint x: 146, endPoint y: 156, distance: 71.7
click at [218, 166] on span "Quay lại" at bounding box center [216, 167] width 17 height 7
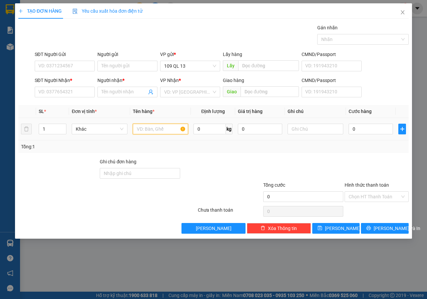
click at [160, 128] on input "text" at bounding box center [161, 129] width 56 height 11
click at [339, 128] on input "text" at bounding box center [315, 129] width 56 height 11
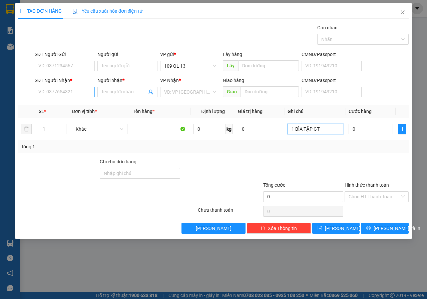
type input "1 BÌA TẬP GT"
click at [45, 97] on input "SĐT Người Nhận *" at bounding box center [65, 92] width 60 height 11
click at [46, 97] on input "SĐT Người Nhận *" at bounding box center [65, 92] width 60 height 11
type input "0353244901"
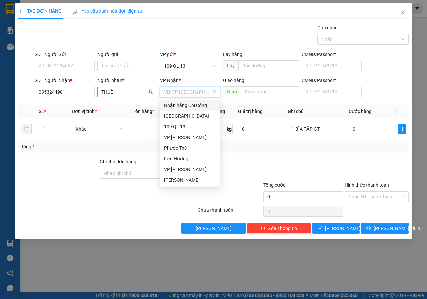
click at [123, 95] on input "THUÊ" at bounding box center [123, 91] width 45 height 7
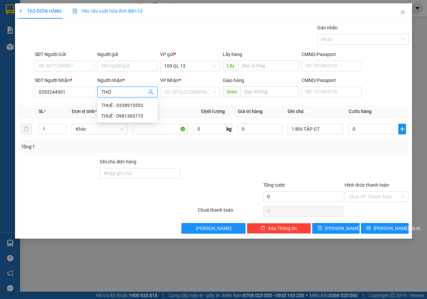
type input "THƠ"
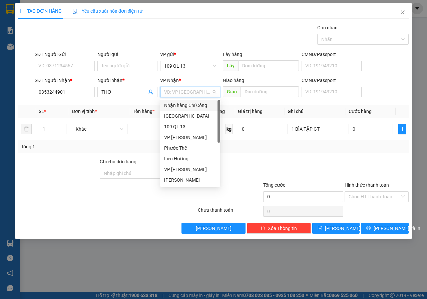
type input "L"
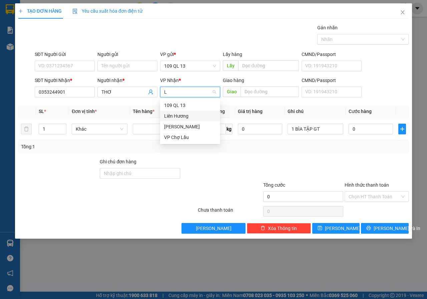
click at [182, 115] on div "Liên Hương" at bounding box center [190, 115] width 52 height 7
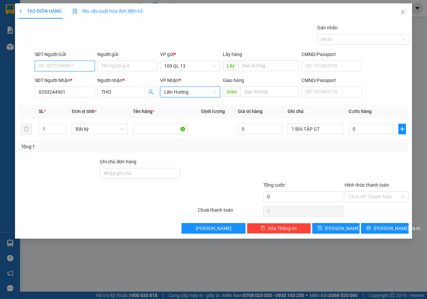
click at [66, 68] on input "SĐT Người Gửi" at bounding box center [65, 66] width 60 height 11
click at [63, 76] on div "0965645449 - LÔ" at bounding box center [65, 79] width 52 height 7
type input "0965645449"
type input "LÔ"
type input "0965645449"
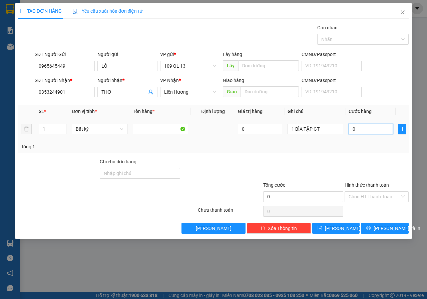
click at [378, 128] on input "0" at bounding box center [370, 129] width 44 height 11
click at [392, 97] on div "SĐT Người Nhận * 0353244901 Người nhận * THƠ VP Nhận * Liên Hương Giao hàng Gia…" at bounding box center [221, 88] width 376 height 23
click at [384, 188] on label "Hình thức thanh toán" at bounding box center [366, 184] width 44 height 5
click at [384, 192] on input "Hình thức thanh toán" at bounding box center [373, 197] width 51 height 10
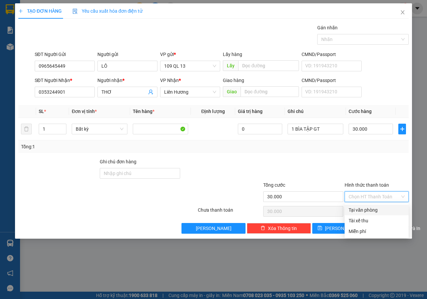
drag, startPoint x: 369, startPoint y: 211, endPoint x: 381, endPoint y: 224, distance: 17.5
click at [369, 211] on div "Tại văn phòng" at bounding box center [376, 209] width 56 height 7
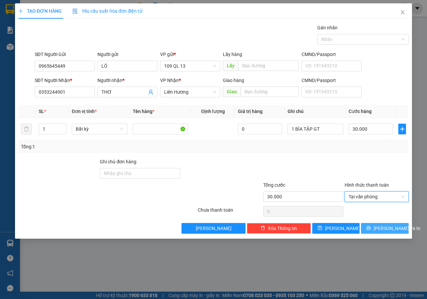
click at [389, 227] on span "[PERSON_NAME] và In" at bounding box center [396, 228] width 47 height 7
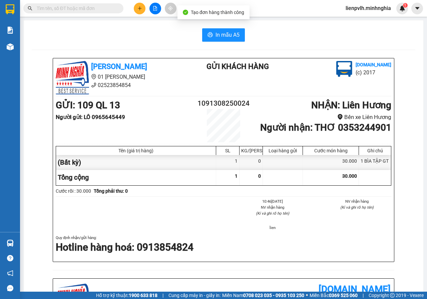
click at [236, 43] on div "In mẫu A5 [PERSON_NAME] 01 Đinh Tiên Hoàng 02523854854 Gửi khách hàng [DOMAIN_N…" at bounding box center [223, 276] width 399 height 513
click at [235, 36] on span "In mẫu A5" at bounding box center [227, 35] width 24 height 8
click at [140, 7] on icon "plus" at bounding box center [139, 8] width 5 height 5
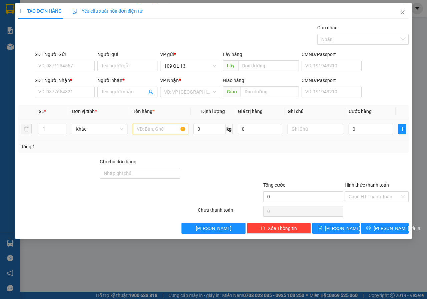
click at [171, 127] on input "text" at bounding box center [161, 129] width 56 height 11
click at [318, 130] on input "text" at bounding box center [315, 129] width 56 height 11
click at [49, 88] on input "SĐT Người Nhận *" at bounding box center [65, 92] width 60 height 11
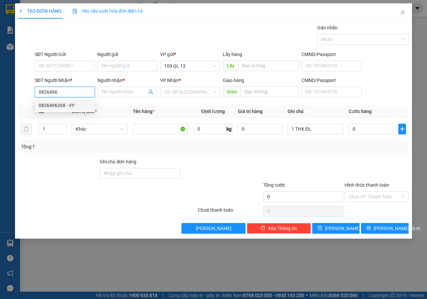
click at [52, 103] on div "0826496268 - VY" at bounding box center [65, 105] width 52 height 7
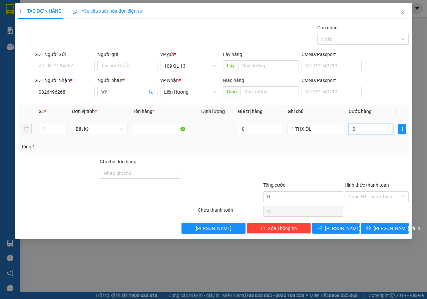
click at [350, 131] on input "0" at bounding box center [370, 129] width 44 height 11
click at [395, 231] on span "[PERSON_NAME] và In" at bounding box center [396, 228] width 47 height 7
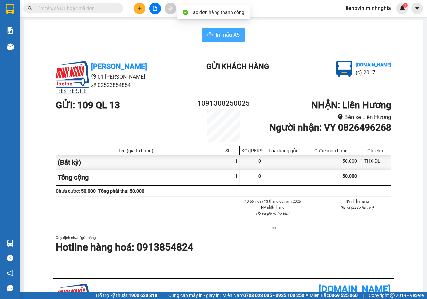
click at [211, 36] on button "In mẫu A5" at bounding box center [223, 34] width 43 height 13
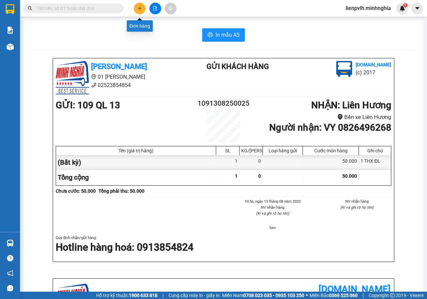
click at [141, 8] on icon "plus" at bounding box center [139, 8] width 5 height 5
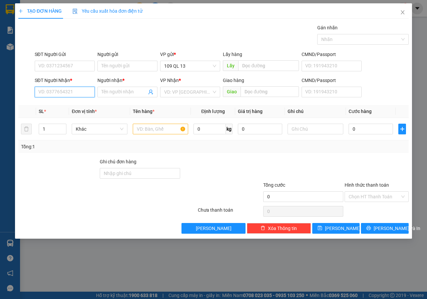
click at [56, 92] on input "SĐT Người Nhận *" at bounding box center [65, 92] width 60 height 11
click at [57, 104] on div "0399957714 - CHÍN" at bounding box center [65, 105] width 52 height 7
click at [157, 128] on input "text" at bounding box center [161, 129] width 56 height 11
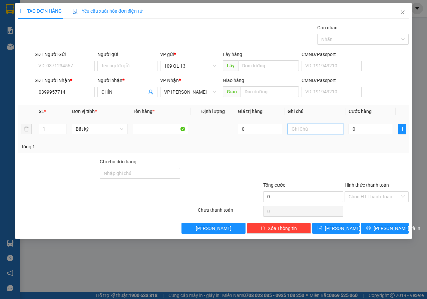
click at [332, 130] on input "text" at bounding box center [315, 129] width 56 height 11
click at [90, 67] on input "SĐT Người Gửi" at bounding box center [65, 66] width 60 height 11
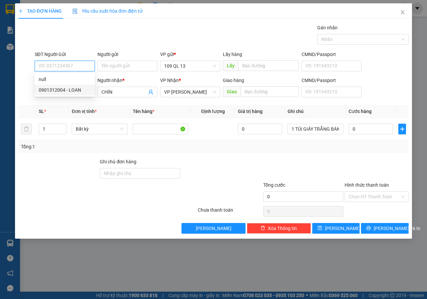
click at [73, 87] on div "0901312004 - LOAN" at bounding box center [65, 89] width 52 height 7
drag, startPoint x: 88, startPoint y: 63, endPoint x: 0, endPoint y: 66, distance: 88.0
click at [0, 66] on div "TẠO ĐƠN HÀNG Yêu cầu xuất hóa đơn điện tử Transit Pickup Surcharge Ids Transit …" at bounding box center [213, 149] width 427 height 299
click at [78, 77] on div "0798758179" at bounding box center [65, 79] width 52 height 7
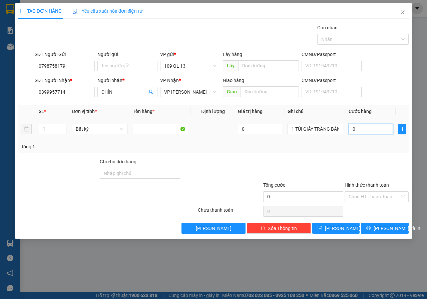
click at [365, 133] on input "0" at bounding box center [370, 129] width 44 height 11
click at [378, 197] on input "Hình thức thanh toán" at bounding box center [373, 197] width 51 height 10
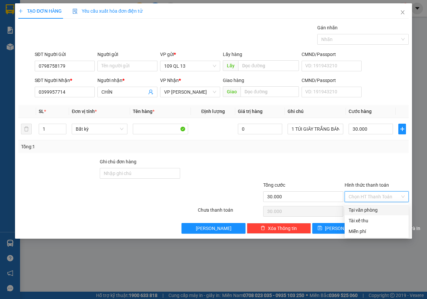
click at [367, 211] on div "Tại văn phòng" at bounding box center [376, 209] width 56 height 7
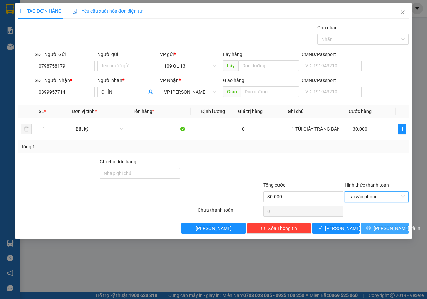
click at [391, 226] on span "[PERSON_NAME] và In" at bounding box center [396, 228] width 47 height 7
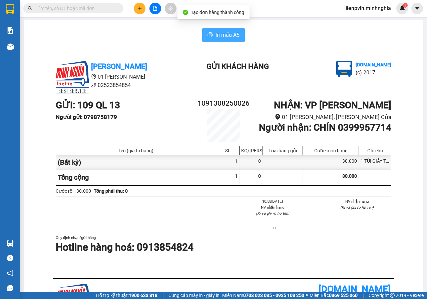
click at [220, 34] on span "In mẫu A5" at bounding box center [227, 35] width 24 height 8
click at [426, 163] on main "In mẫu A5 [PERSON_NAME] 01 Đinh Tiên Hoàng 02523854854 Gửi khách hàng [DOMAIN_N…" at bounding box center [213, 146] width 427 height 292
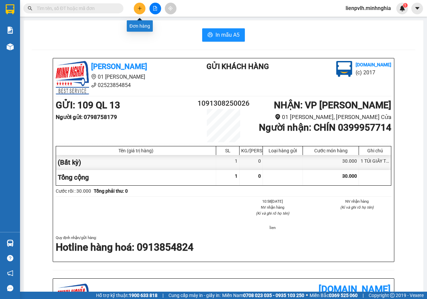
click at [142, 10] on button at bounding box center [140, 9] width 12 height 12
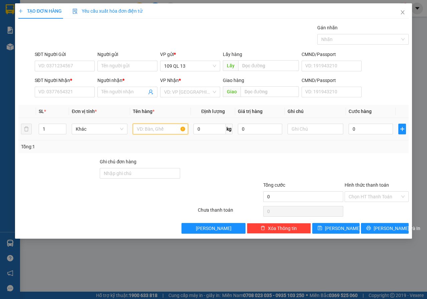
click at [143, 132] on input "text" at bounding box center [161, 129] width 56 height 11
click at [325, 132] on input "text" at bounding box center [315, 129] width 56 height 11
click at [67, 93] on input "SĐT Người Nhận *" at bounding box center [65, 92] width 60 height 11
click at [370, 133] on input "0" at bounding box center [370, 129] width 44 height 11
click at [80, 86] on div "SĐT Người Nhận *" at bounding box center [65, 82] width 60 height 10
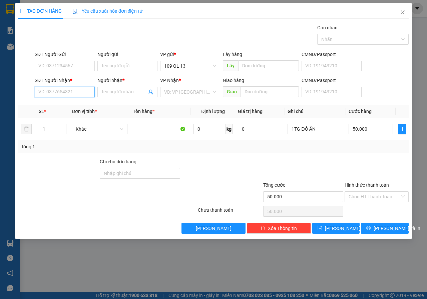
click at [78, 88] on input "SĐT Người Nhận *" at bounding box center [65, 92] width 60 height 11
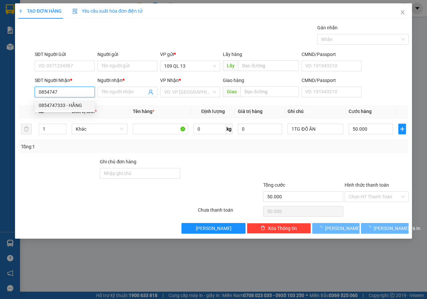
click at [76, 104] on div "0854747333 - HẰNG" at bounding box center [65, 105] width 52 height 7
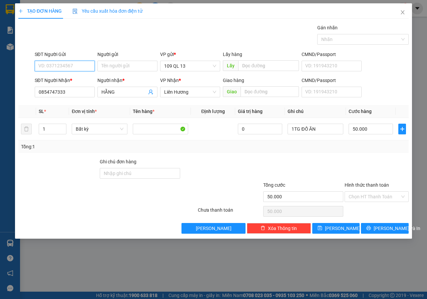
click at [61, 63] on input "SĐT Người Gửi" at bounding box center [65, 66] width 60 height 11
click at [371, 231] on span "printer" at bounding box center [368, 228] width 5 height 5
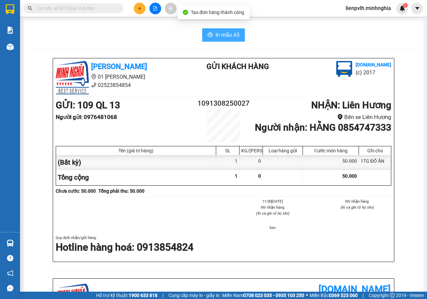
click at [234, 39] on button "In mẫu A5" at bounding box center [223, 34] width 43 height 13
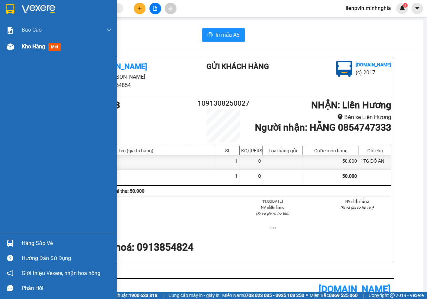
click at [19, 47] on div "Kho hàng mới" at bounding box center [58, 46] width 117 height 17
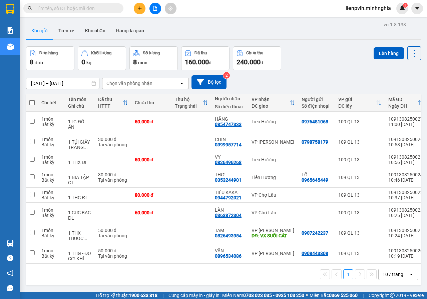
click at [36, 100] on th at bounding box center [32, 103] width 12 height 18
click at [26, 103] on th at bounding box center [32, 103] width 12 height 18
click at [28, 101] on th at bounding box center [32, 103] width 12 height 18
click at [33, 103] on span at bounding box center [31, 102] width 5 height 5
click at [32, 99] on input "checkbox" at bounding box center [32, 99] width 0 height 0
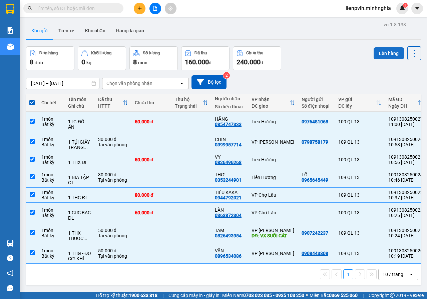
click at [384, 54] on button "Lên hàng" at bounding box center [388, 53] width 30 height 12
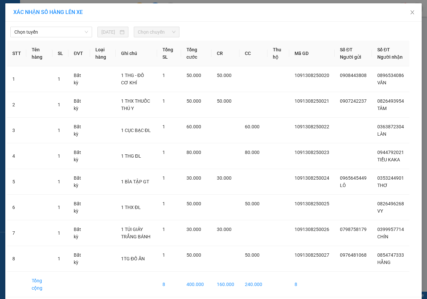
drag, startPoint x: 25, startPoint y: 32, endPoint x: 31, endPoint y: 37, distance: 8.0
click at [24, 32] on span "Chọn tuyến" at bounding box center [51, 32] width 74 height 10
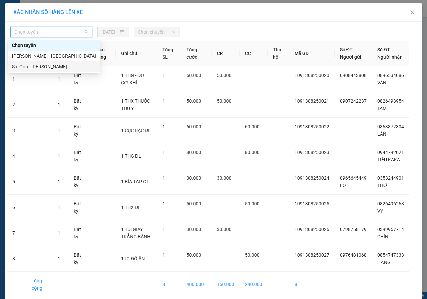
click at [45, 66] on div "Sài Gòn - [PERSON_NAME]" at bounding box center [54, 66] width 84 height 7
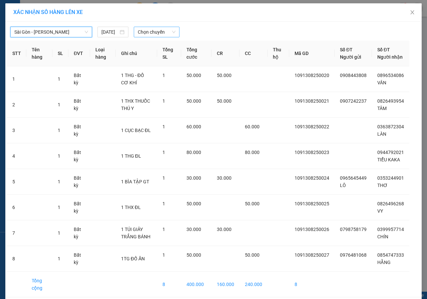
click at [144, 33] on span "Chọn chuyến" at bounding box center [156, 32] width 37 height 10
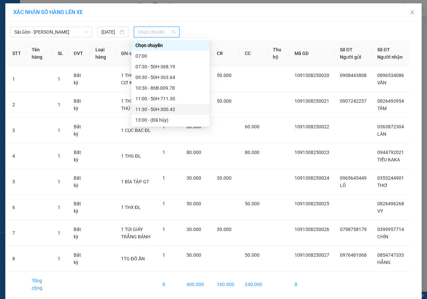
click at [154, 105] on div "11:30 - 50H-300.42" at bounding box center [170, 109] width 78 height 11
